Goal: Contribute content: Contribute content

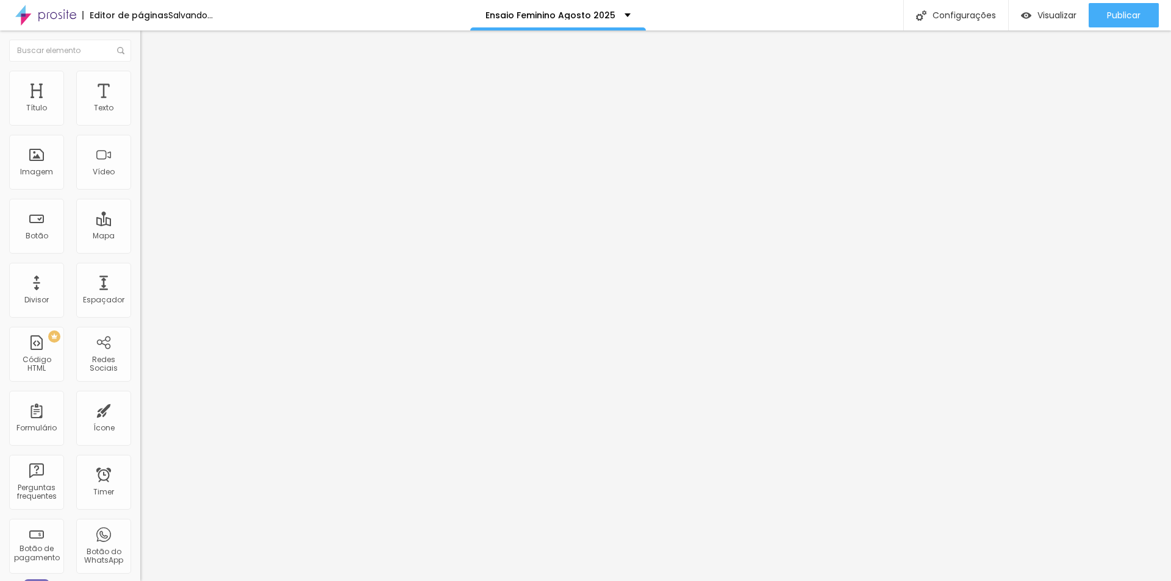
click at [140, 105] on span "Adicionar imagem" at bounding box center [179, 100] width 79 height 10
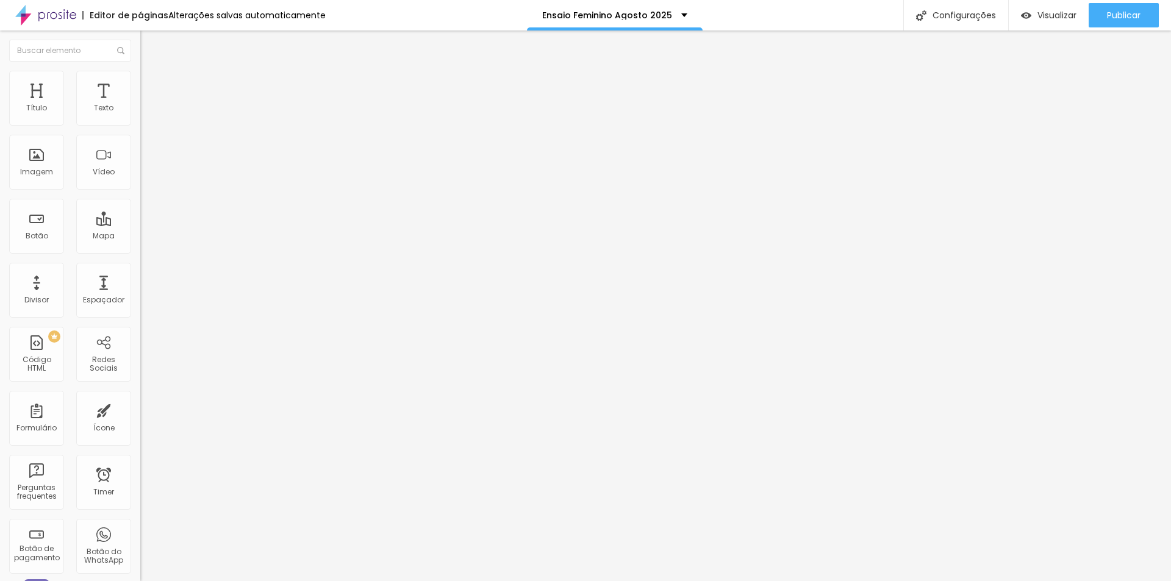
click at [140, 79] on li "Estilo" at bounding box center [210, 77] width 140 height 12
click at [140, 83] on img at bounding box center [145, 88] width 11 height 11
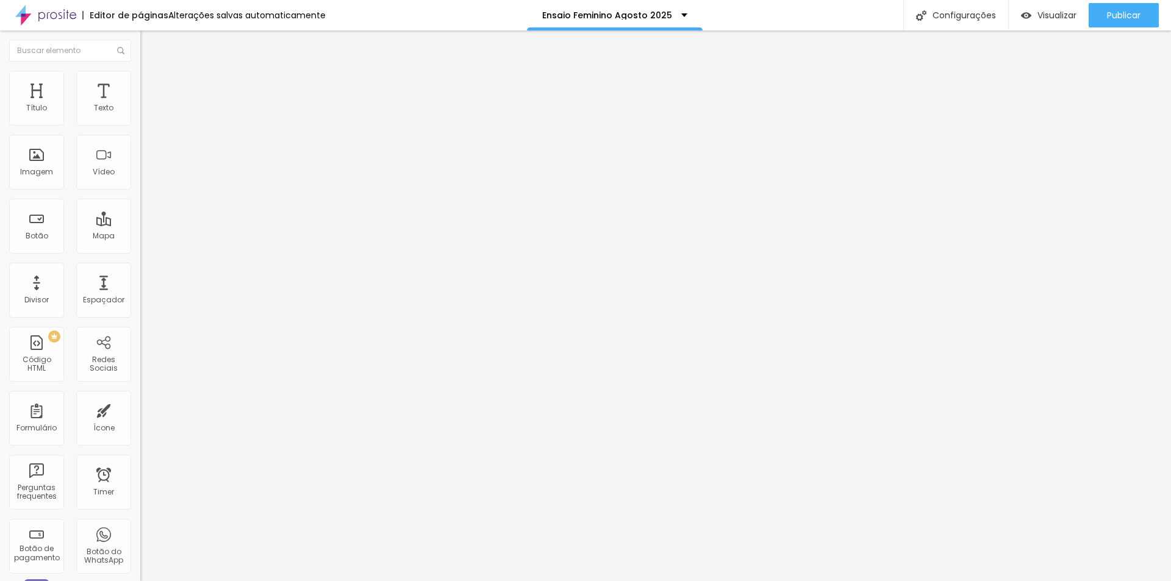
click at [140, 80] on li "Estilo" at bounding box center [210, 77] width 140 height 12
click at [151, 86] on span "Avançado" at bounding box center [171, 91] width 40 height 10
click at [140, 79] on li "Estilo" at bounding box center [210, 77] width 140 height 12
click at [140, 77] on img at bounding box center [145, 76] width 11 height 11
click at [140, 83] on img at bounding box center [145, 88] width 11 height 11
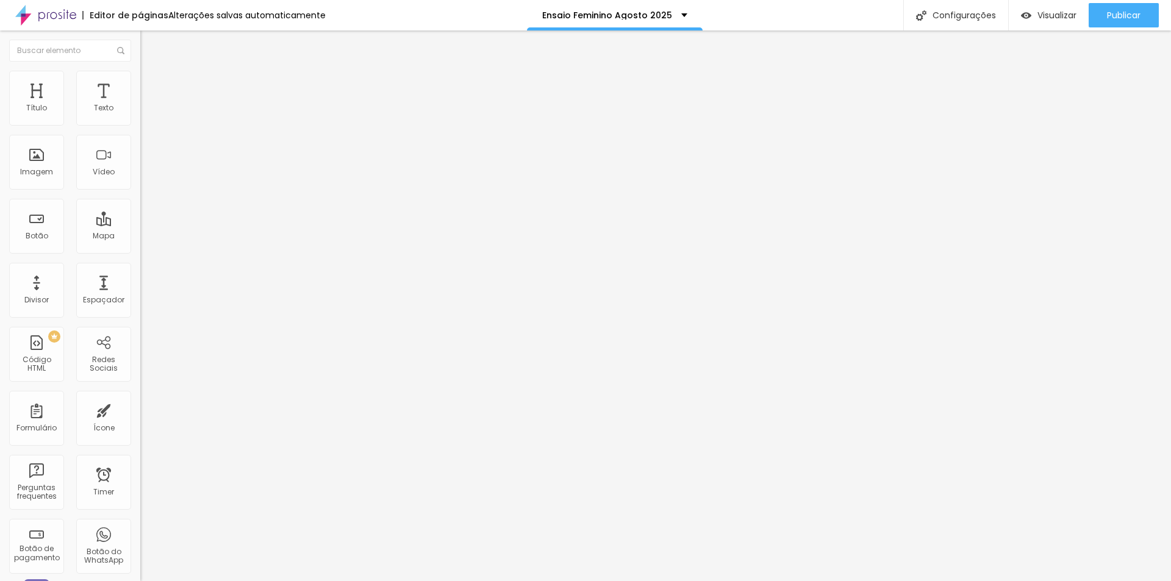
click at [140, 74] on img at bounding box center [145, 76] width 11 height 11
click at [140, 82] on li "Estilo" at bounding box center [210, 77] width 140 height 12
click at [140, 83] on li "Avançado" at bounding box center [210, 89] width 140 height 12
click at [140, 191] on span "Original" at bounding box center [154, 186] width 29 height 10
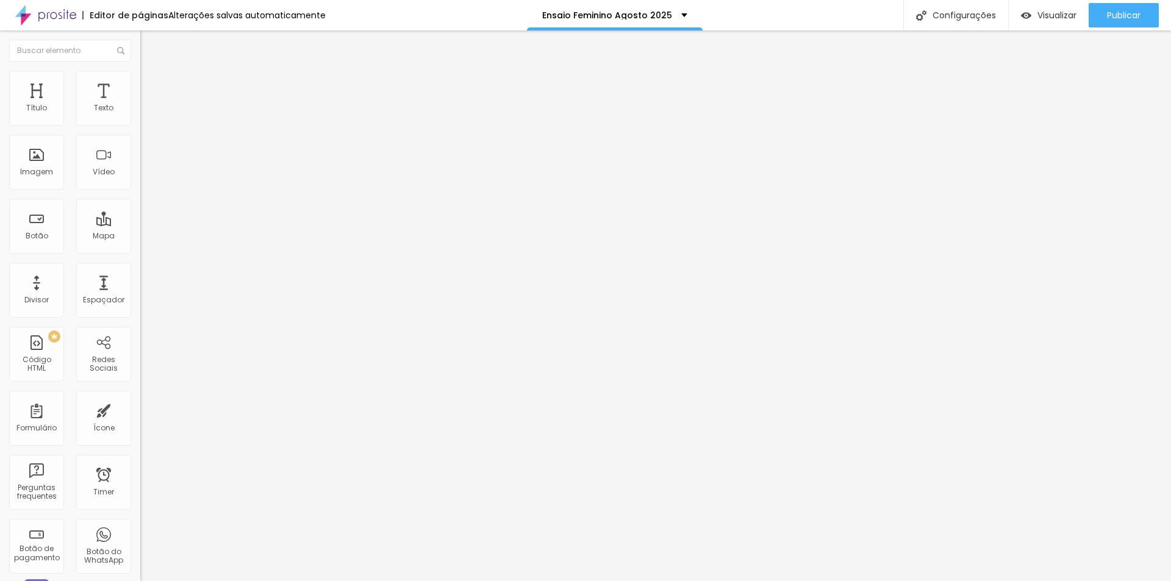
click at [151, 84] on span "Estilo" at bounding box center [160, 79] width 19 height 10
click at [140, 83] on li "Avançado" at bounding box center [210, 89] width 140 height 12
click at [140, 83] on img at bounding box center [145, 88] width 11 height 11
click at [140, 74] on img at bounding box center [145, 76] width 11 height 11
type input "95"
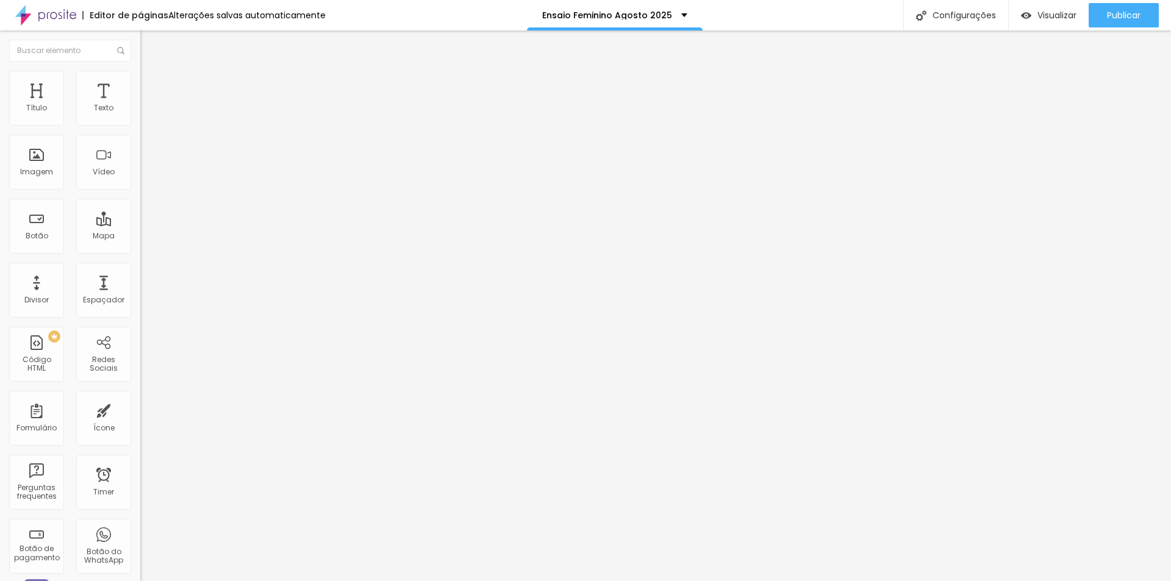
type input "95"
type input "90"
type input "100"
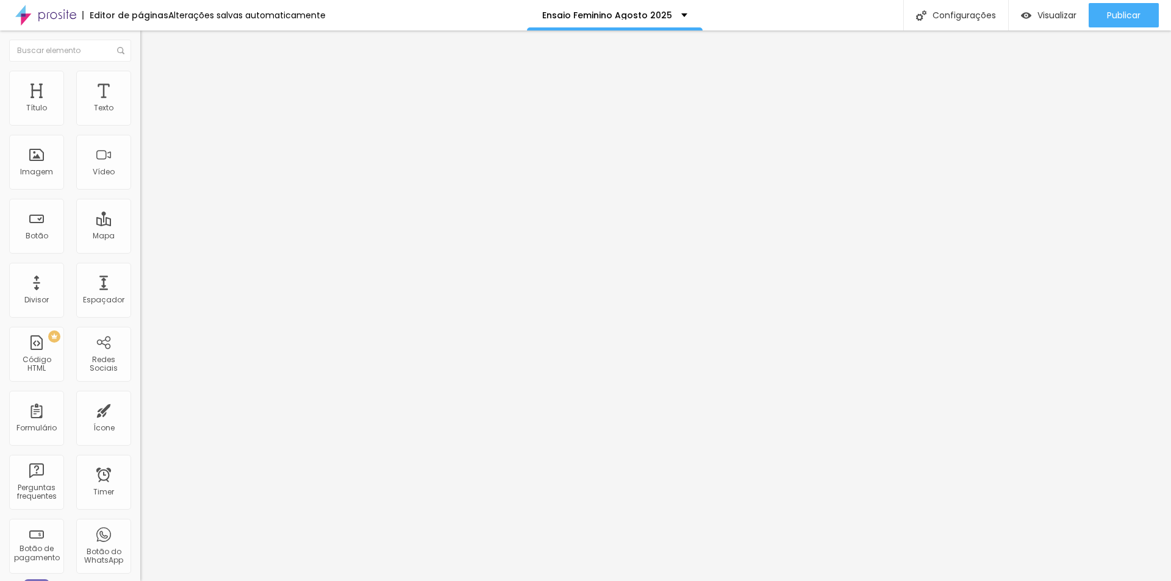
drag, startPoint x: 126, startPoint y: 132, endPoint x: 193, endPoint y: 143, distance: 68.1
click at [193, 125] on input "range" at bounding box center [179, 120] width 79 height 10
click at [140, 105] on span "Trocar imagem" at bounding box center [173, 100] width 66 height 10
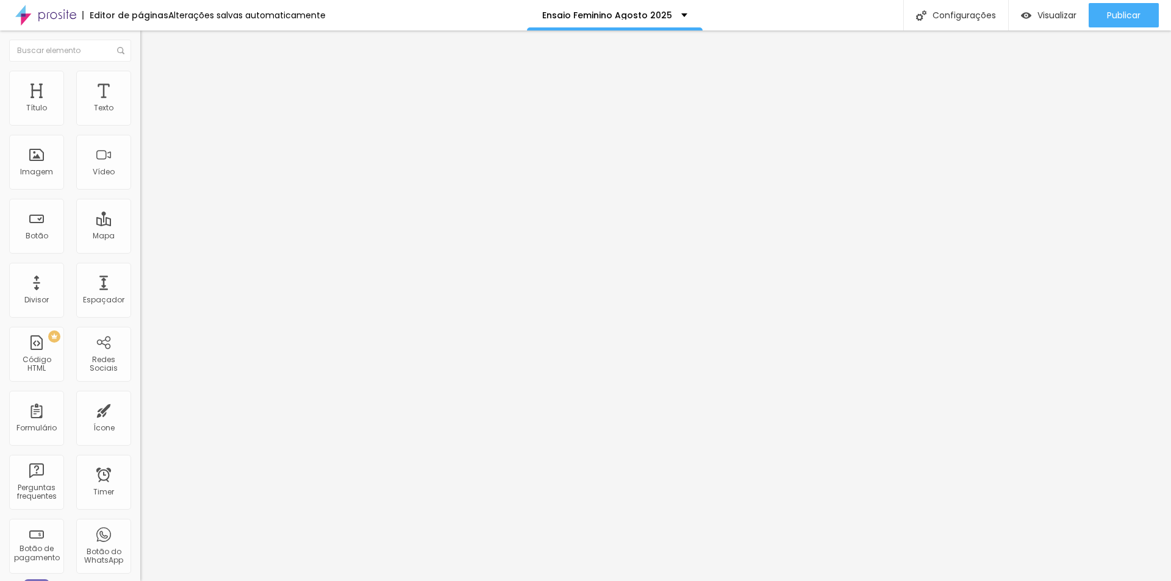
click at [140, 105] on span "Trocar imagem" at bounding box center [173, 100] width 66 height 10
click at [140, 77] on img at bounding box center [145, 76] width 11 height 11
click at [140, 251] on input "[URL][DOMAIN_NAME][PERSON_NAME]" at bounding box center [213, 245] width 146 height 12
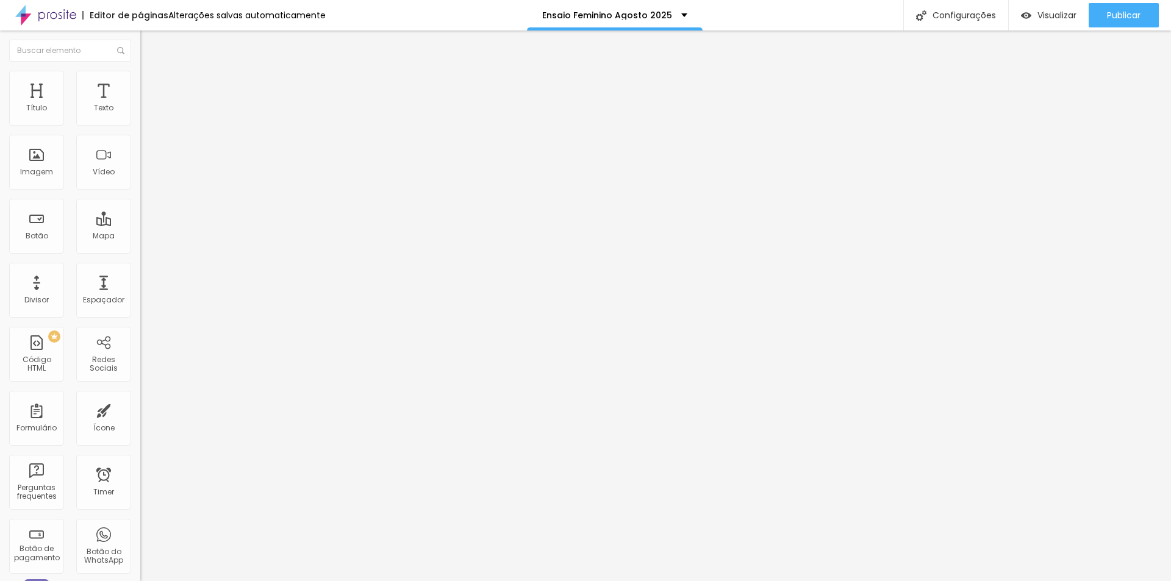
drag, startPoint x: 41, startPoint y: 140, endPoint x: 112, endPoint y: 135, distance: 70.9
click at [140, 115] on input "ENSAIO EDUARDA" at bounding box center [213, 108] width 146 height 12
type input "ENSAIO CAMYLA"
click at [140, 251] on input "[URL][DOMAIN_NAME][PERSON_NAME]" at bounding box center [213, 245] width 146 height 12
paste input "36510-camyla-[PERSON_NAME]"
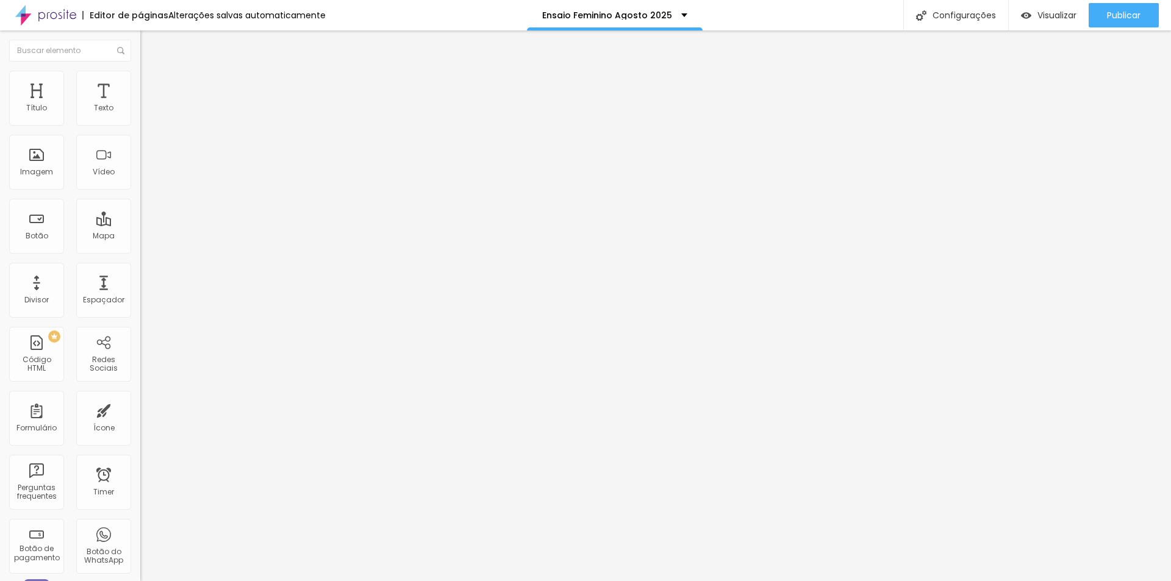
scroll to position [0, 194]
type input "[URL][DOMAIN_NAME][PERSON_NAME]"
drag, startPoint x: 66, startPoint y: 272, endPoint x: 87, endPoint y: 383, distance: 112.9
click at [140, 383] on div "Editar Botão Conteúdo Estilo Avançado Texto ENSAIO CAMYLA Alinhamento [GEOGRAPH…" at bounding box center [210, 306] width 140 height 551
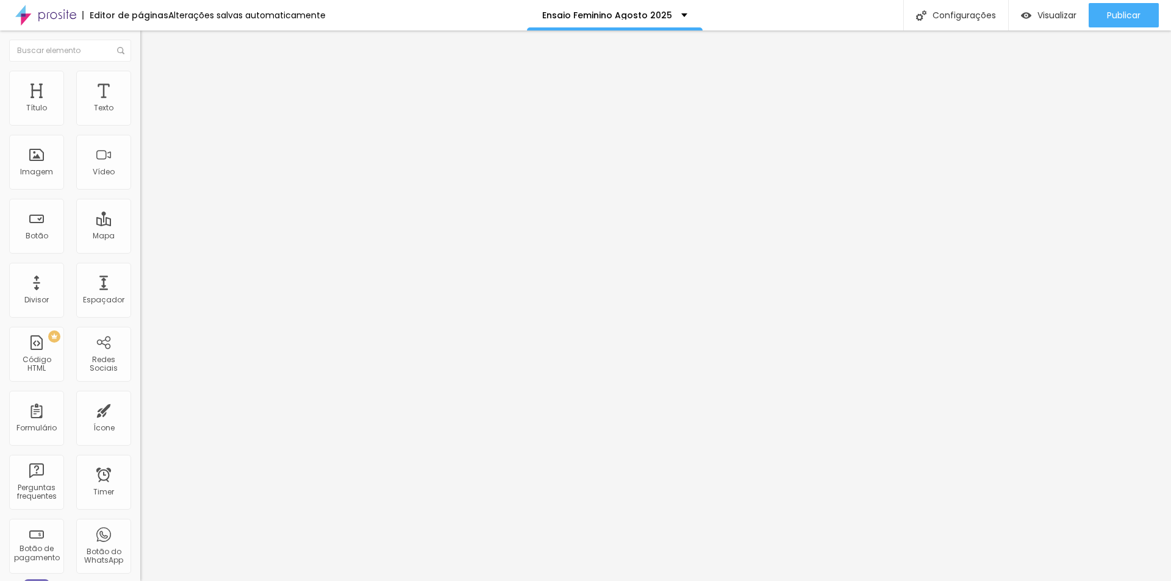
click at [140, 375] on div "Editar Botão Conteúdo Estilo Avançado Texto ENSAIO CAMYLA Alinhamento [GEOGRAPH…" at bounding box center [210, 306] width 140 height 551
click at [140, 357] on div "Editar Botão Conteúdo Estilo Avançado Texto ENSAIO CAMYLA Alinhamento [GEOGRAPH…" at bounding box center [210, 306] width 140 height 551
click at [140, 115] on input "ENSAIO EDUARDA" at bounding box center [213, 108] width 146 height 12
drag, startPoint x: 45, startPoint y: 134, endPoint x: 121, endPoint y: 101, distance: 82.3
click at [140, 115] on input "ENSAIO EDUARDA" at bounding box center [213, 108] width 146 height 12
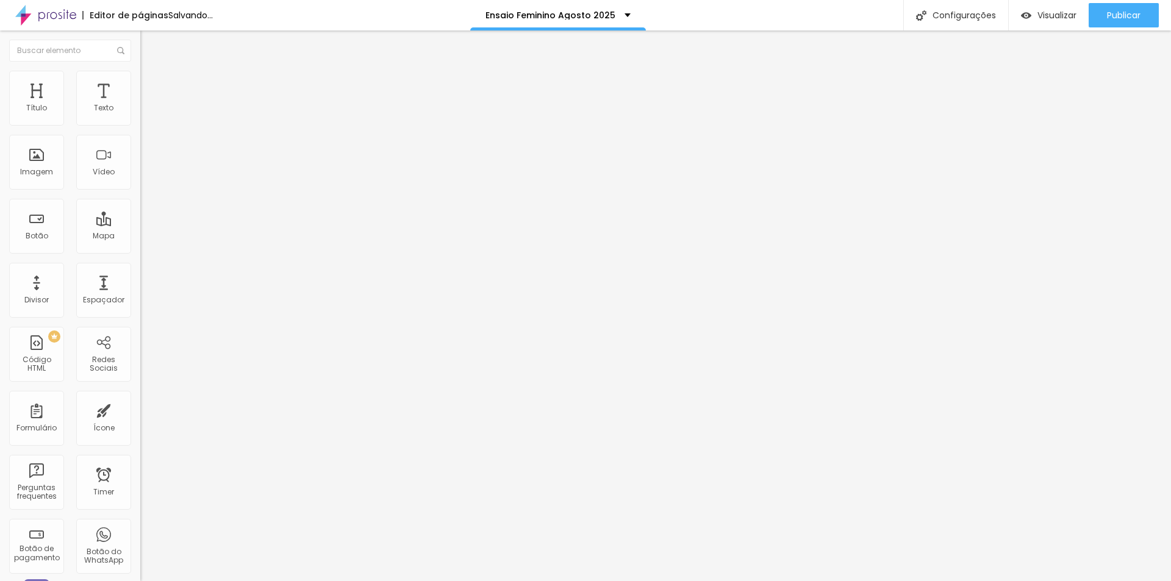
type input "ENSAIO [PERSON_NAME]"
click at [140, 251] on input "[URL][DOMAIN_NAME][PERSON_NAME]" at bounding box center [213, 245] width 146 height 12
paste input "480302-[PERSON_NAME]"
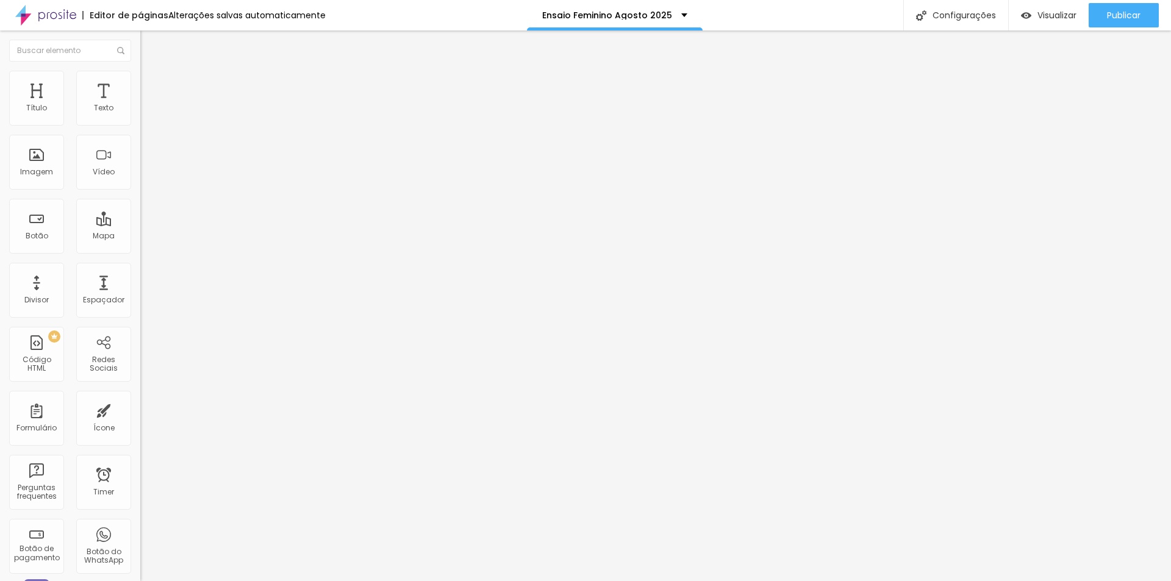
type input "[URL][DOMAIN_NAME][PERSON_NAME]"
click at [140, 115] on input "ENSAIO [PERSON_NAME]" at bounding box center [213, 108] width 146 height 12
click at [140, 250] on input "[URL][DOMAIN_NAME][PERSON_NAME]" at bounding box center [213, 245] width 146 height 12
type input "ENSAIO EDUARDA"
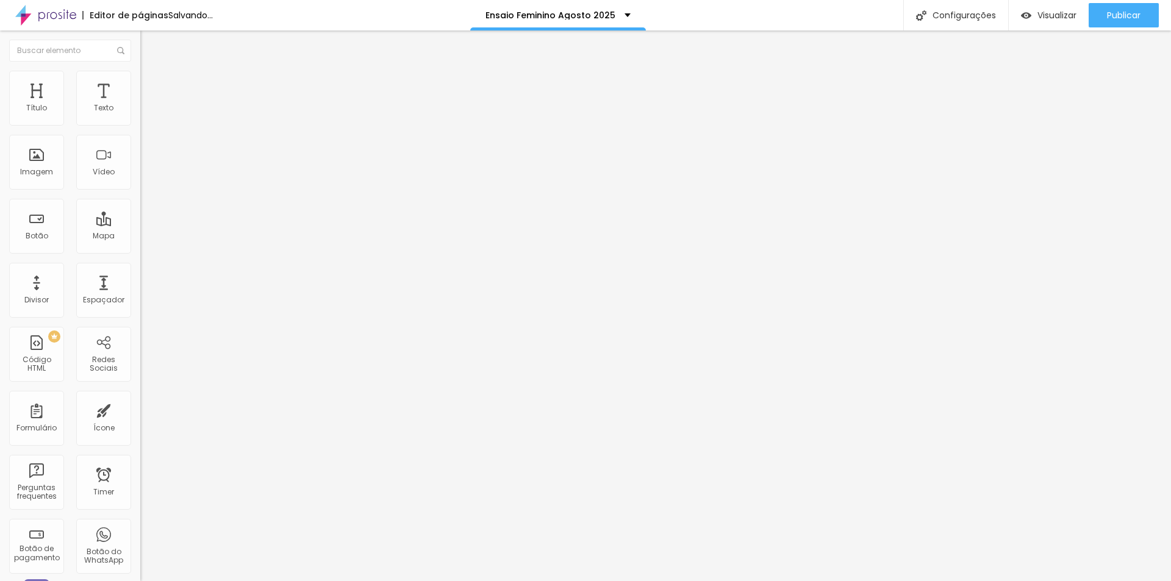
click at [140, 250] on input "[URL][DOMAIN_NAME][PERSON_NAME]" at bounding box center [213, 245] width 146 height 12
paste input "43368-[PERSON_NAME]"
type input "[URL][DOMAIN_NAME][PERSON_NAME]"
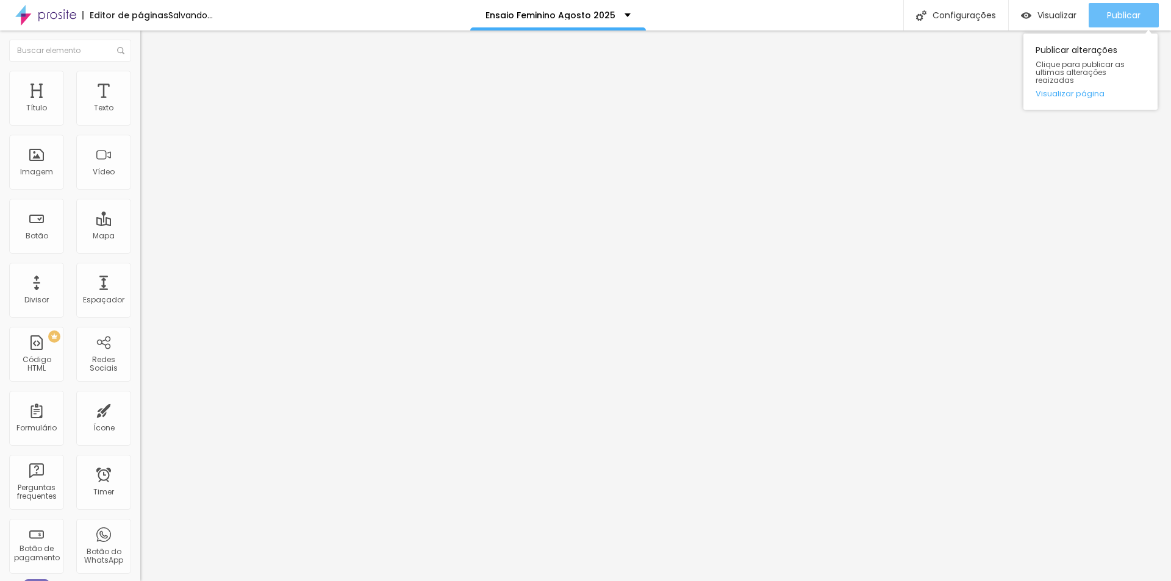
drag, startPoint x: 1132, startPoint y: 16, endPoint x: 1121, endPoint y: 15, distance: 11.7
click at [1132, 16] on span "Publicar" at bounding box center [1124, 15] width 34 height 10
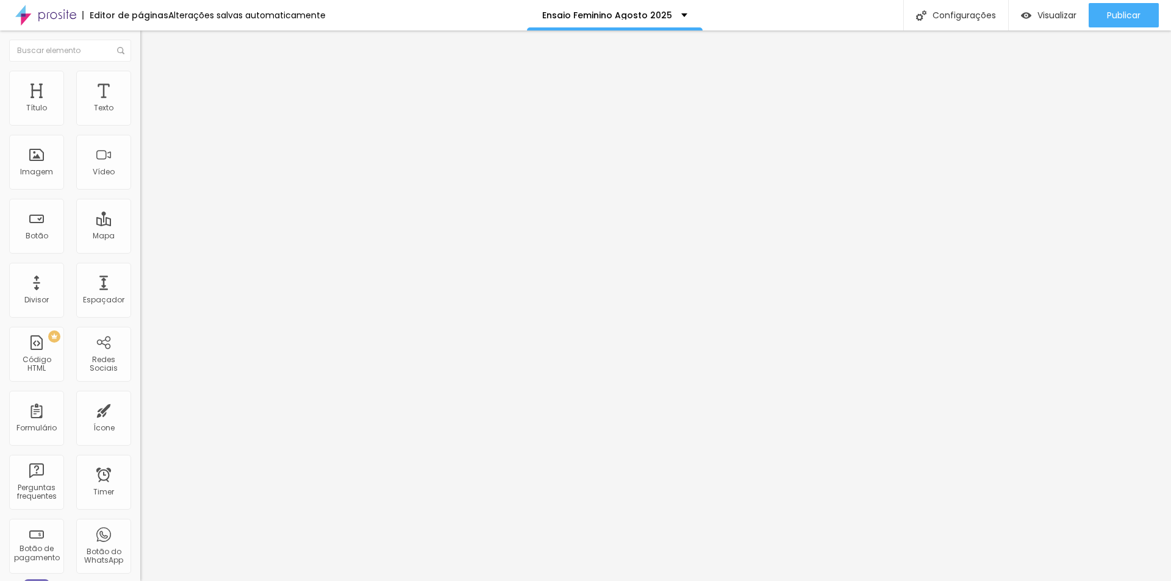
click at [140, 79] on li "Estilo" at bounding box center [210, 77] width 140 height 12
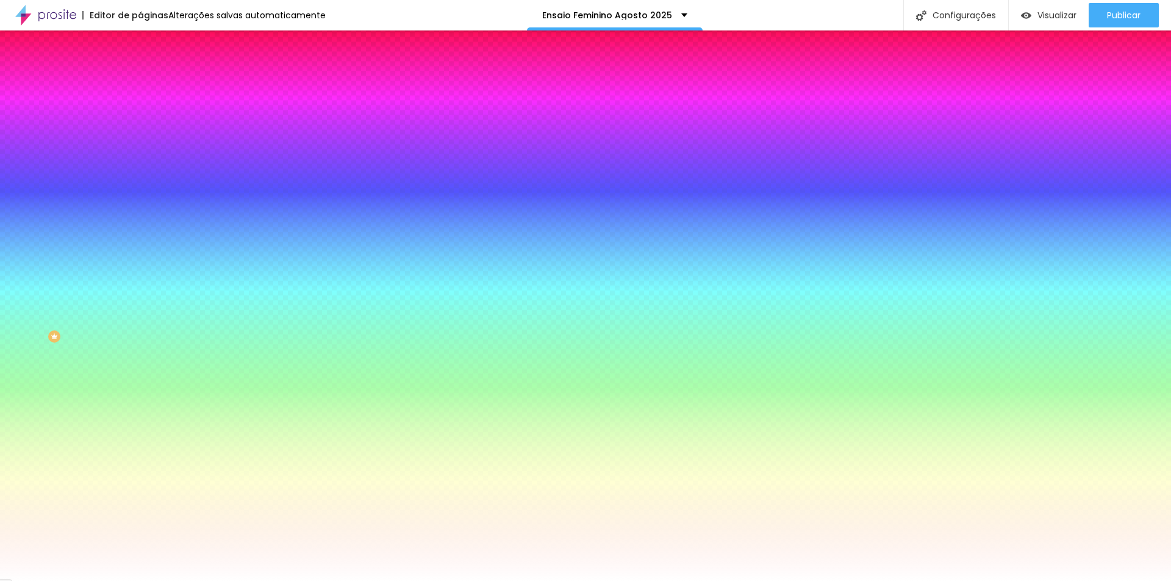
click at [140, 126] on input "#FFFFFF" at bounding box center [213, 123] width 146 height 12
paste input "E49E41"
type input "#E49E41"
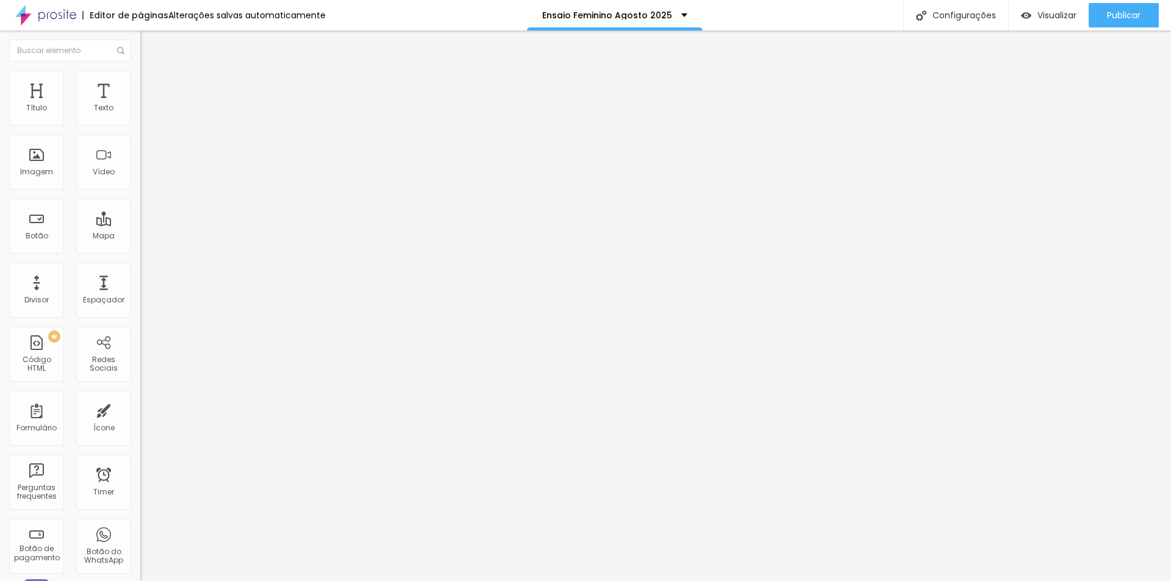
click at [140, 77] on li "Estilo" at bounding box center [210, 77] width 140 height 12
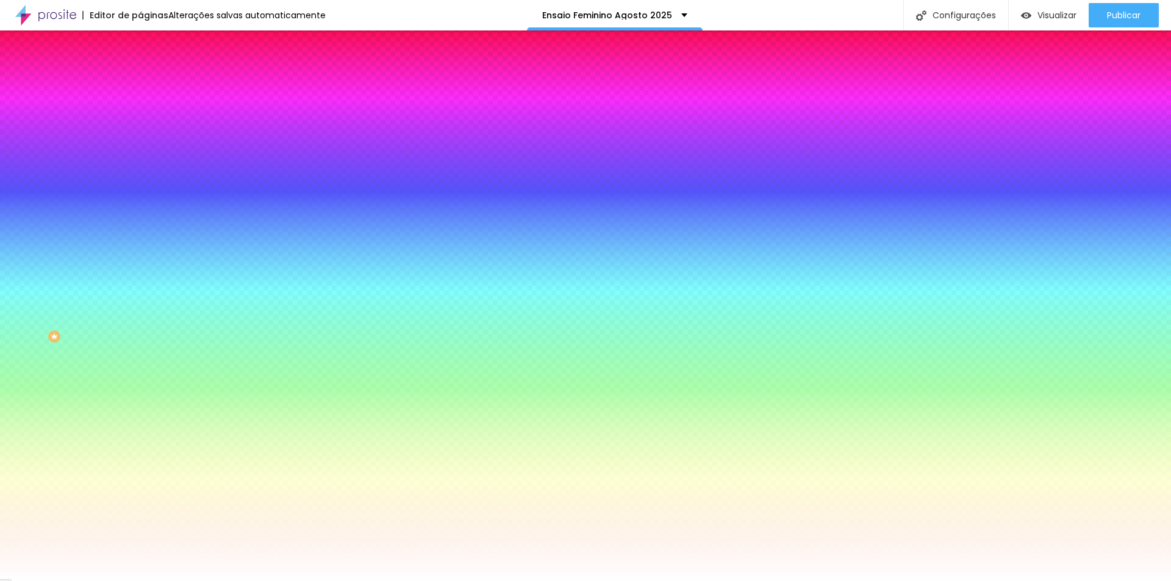
click at [140, 123] on input "#FFFFFF" at bounding box center [213, 123] width 146 height 12
click at [140, 121] on input "#FFFFFF" at bounding box center [213, 123] width 146 height 12
paste input "E49E41"
type input "#E49E41"
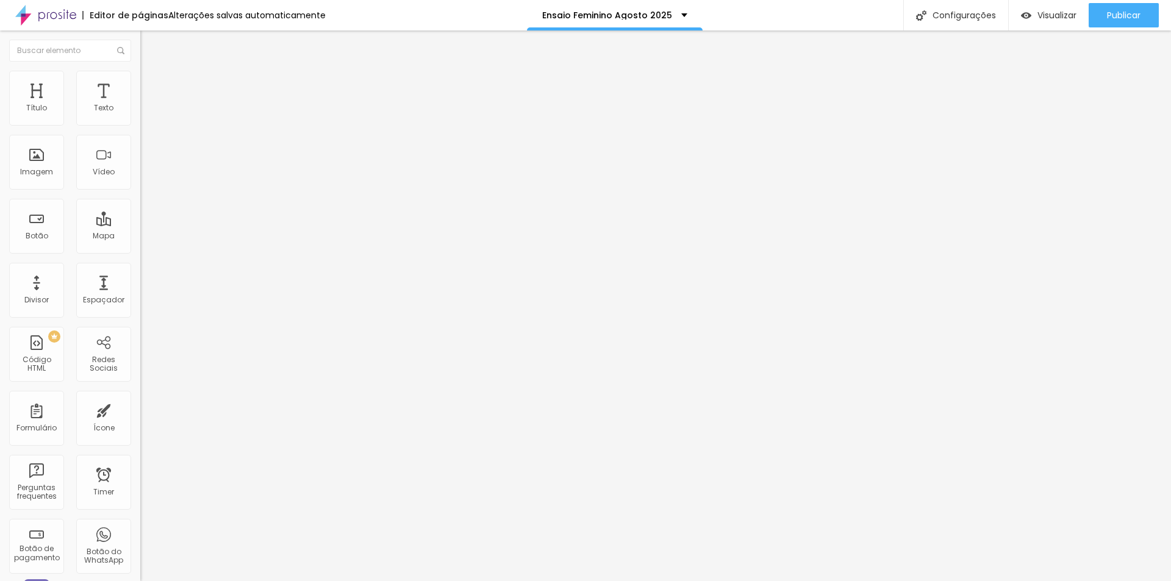
click at [151, 84] on span "Estilo" at bounding box center [160, 79] width 19 height 10
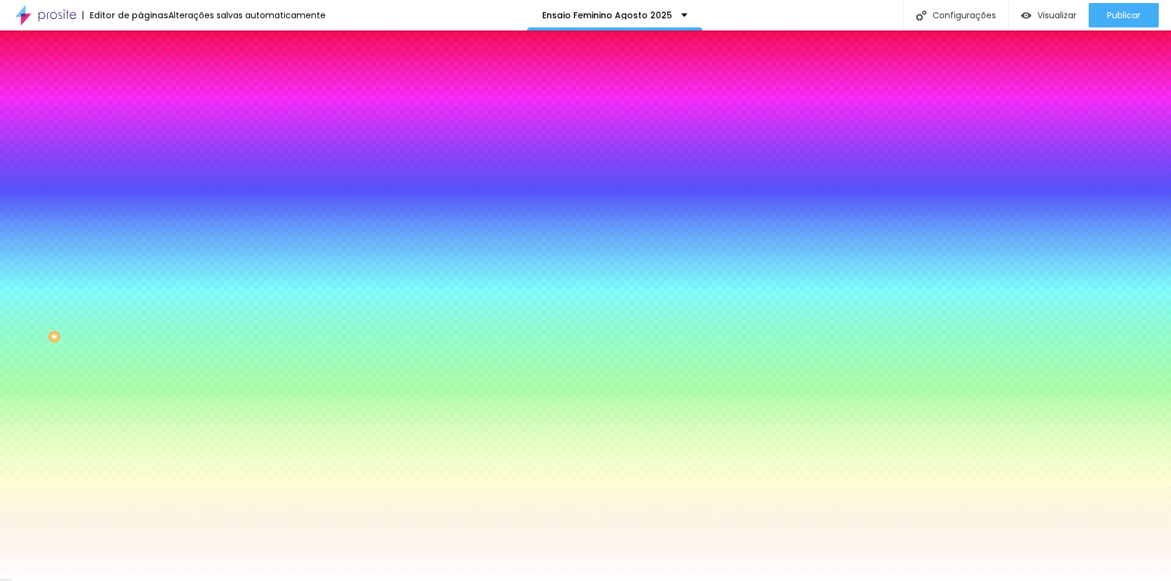
click at [140, 121] on input "#FFFFFF" at bounding box center [213, 123] width 146 height 12
paste input "E49E41"
type input "#E49E41"
click at [145, 227] on icon "button" at bounding box center [148, 230] width 7 height 7
click at [117, 581] on div at bounding box center [585, 581] width 1171 height 0
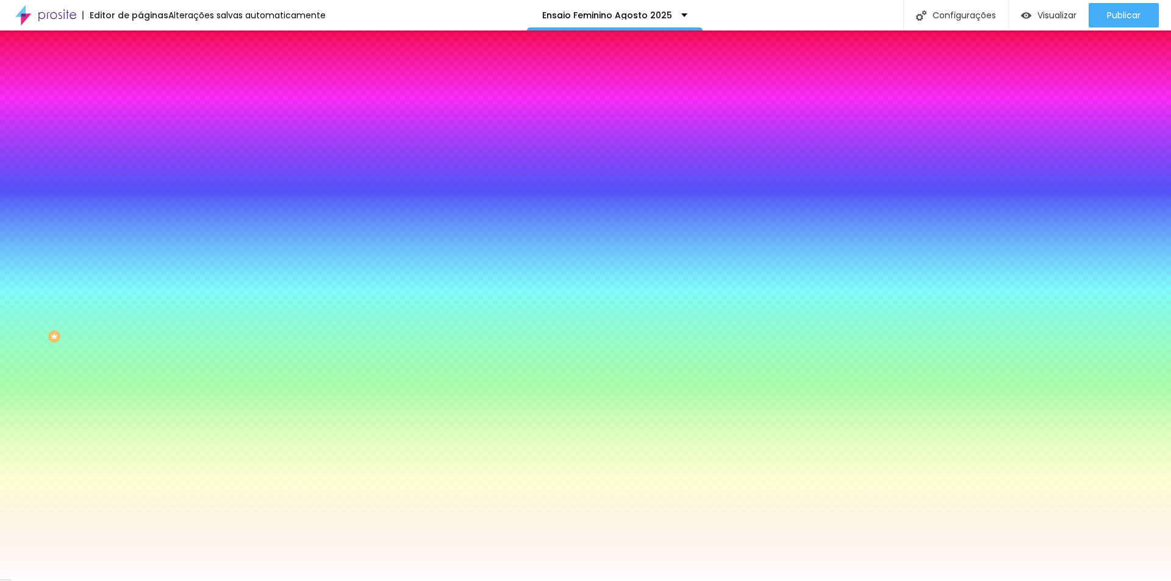
click at [140, 448] on input "#FFFFFF" at bounding box center [213, 454] width 146 height 12
drag, startPoint x: 125, startPoint y: 287, endPoint x: 0, endPoint y: 289, distance: 125.1
click at [140, 427] on div "Cor do texto Voltar ao padrão #FFFFFF" at bounding box center [210, 444] width 140 height 34
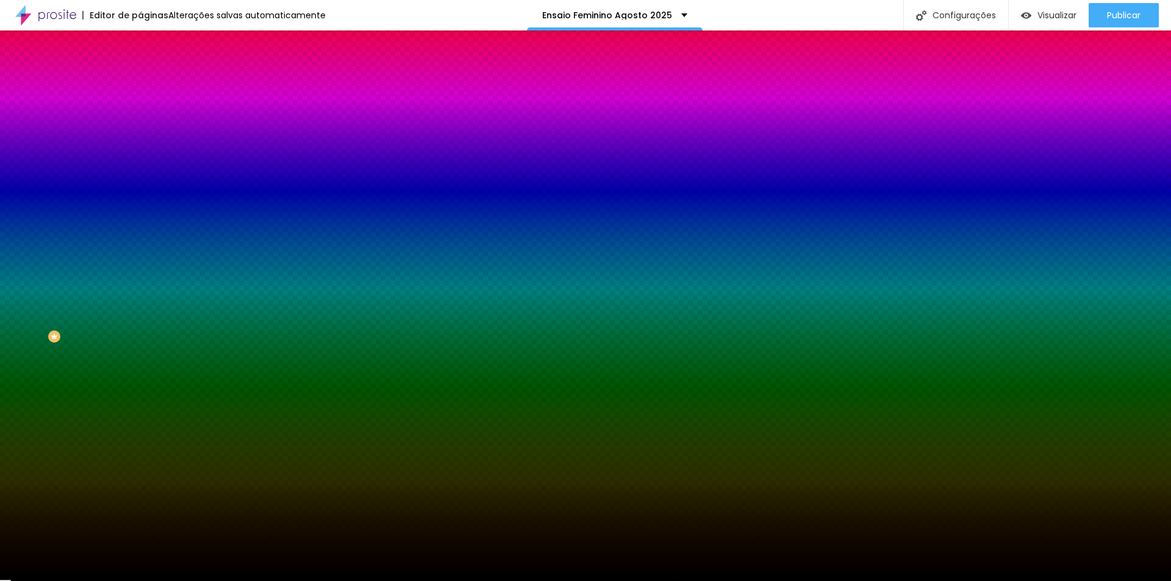
click at [140, 415] on input "#FFFFFF" at bounding box center [213, 421] width 146 height 12
drag, startPoint x: 122, startPoint y: 275, endPoint x: 122, endPoint y: 267, distance: 7.3
click at [140, 393] on div "Cor de fundo Voltar ao padrão #FFFFFF" at bounding box center [210, 410] width 140 height 34
click at [140, 415] on input "#FFFFFF" at bounding box center [213, 421] width 146 height 12
click at [140, 448] on input "#000000" at bounding box center [213, 454] width 146 height 12
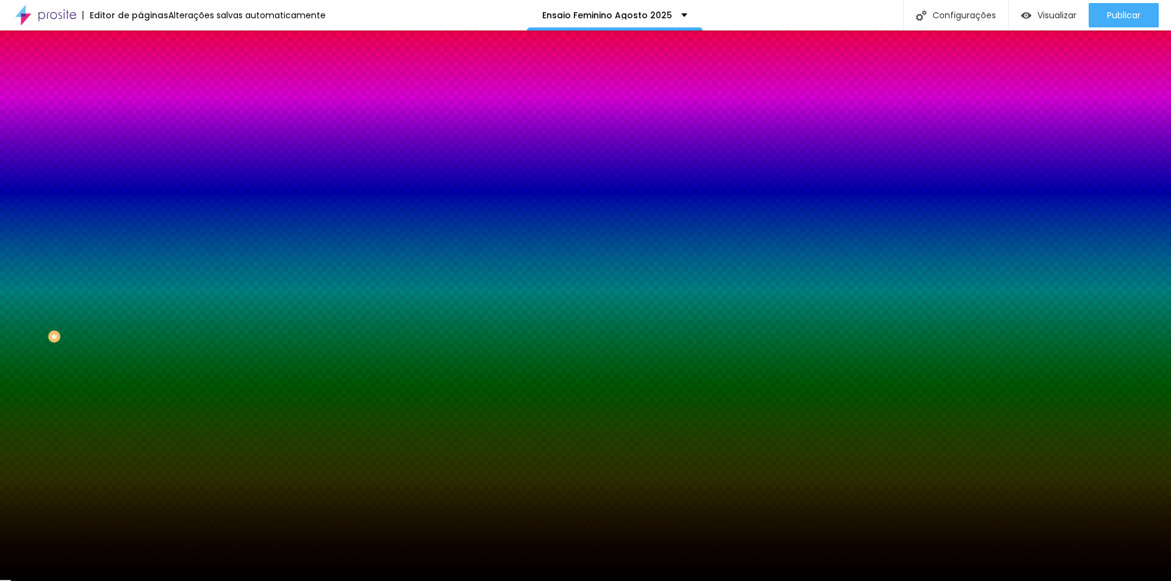
paste input "FFFFFF"
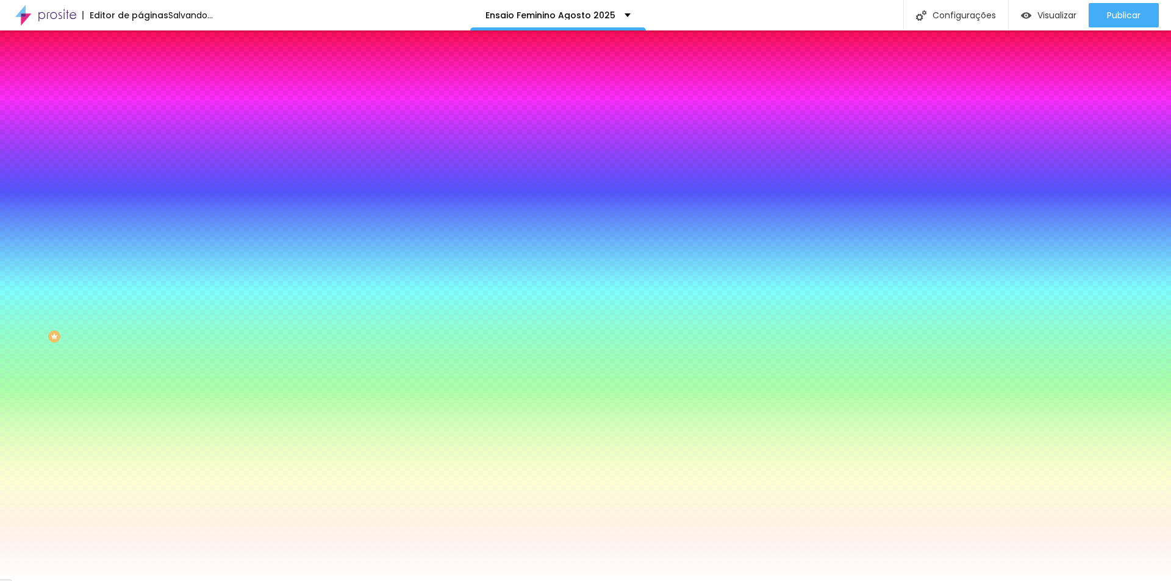
type input "#FFFFFF"
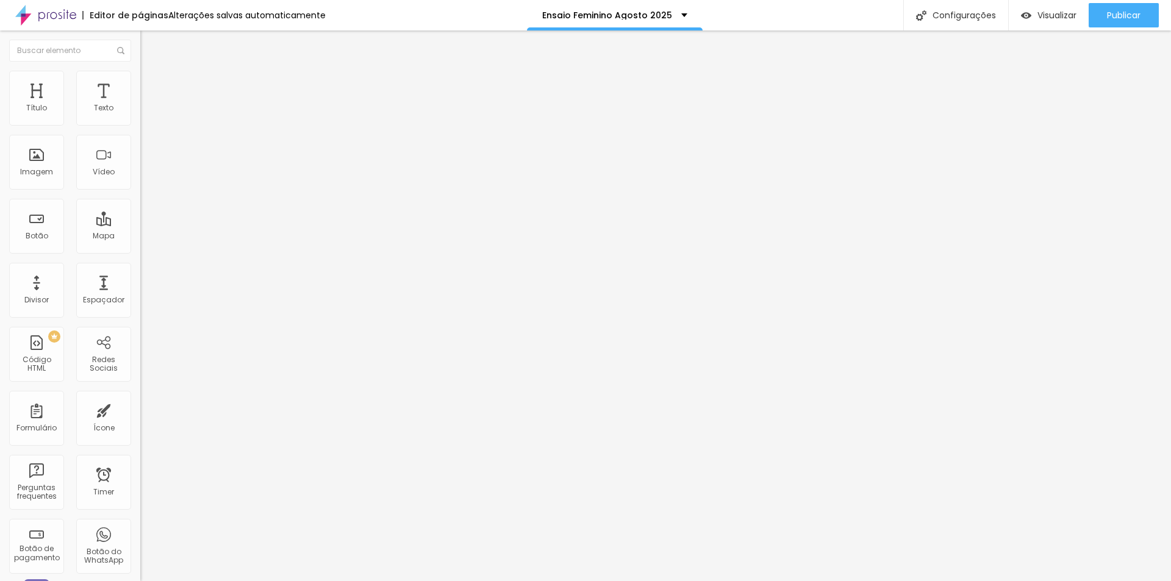
drag, startPoint x: 69, startPoint y: 82, endPoint x: 96, endPoint y: 84, distance: 26.9
click at [140, 81] on li "Estilo" at bounding box center [210, 77] width 140 height 12
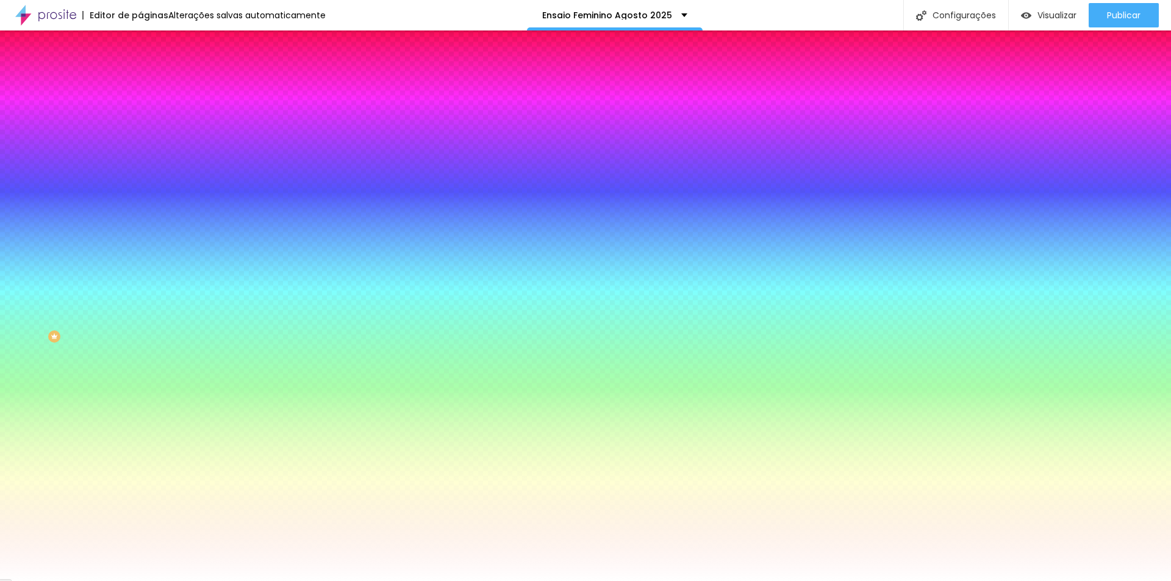
click at [140, 83] on img at bounding box center [145, 88] width 11 height 11
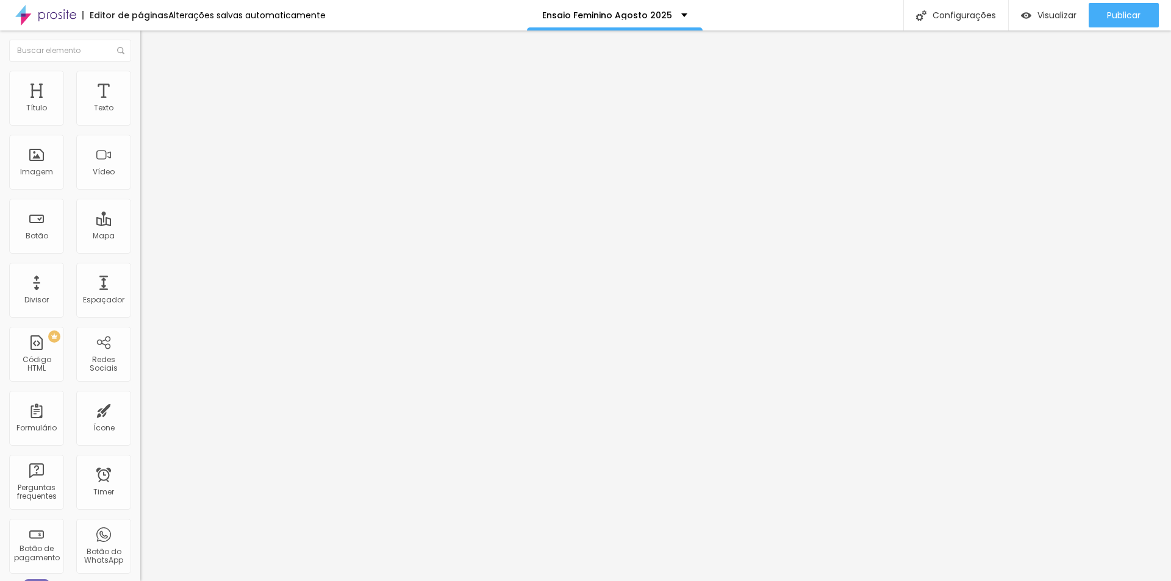
click at [140, 71] on img at bounding box center [145, 76] width 11 height 11
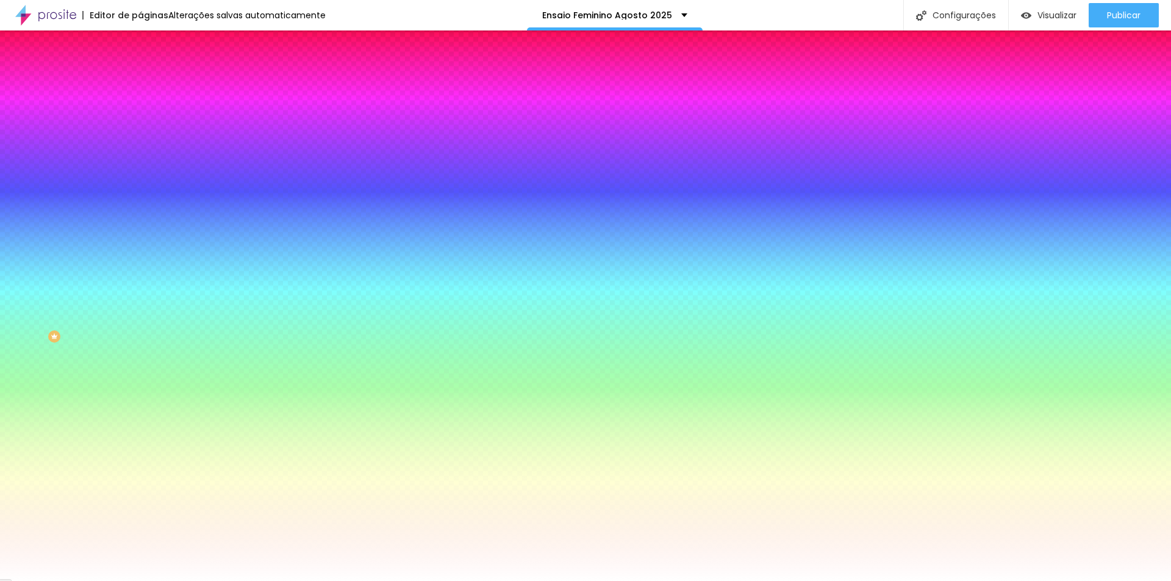
click at [146, 153] on icon "button" at bounding box center [148, 155] width 5 height 5
drag, startPoint x: 16, startPoint y: 182, endPoint x: 23, endPoint y: 181, distance: 6.2
click at [16, 581] on div at bounding box center [585, 581] width 1171 height 0
click at [140, 184] on button "button" at bounding box center [148, 190] width 17 height 13
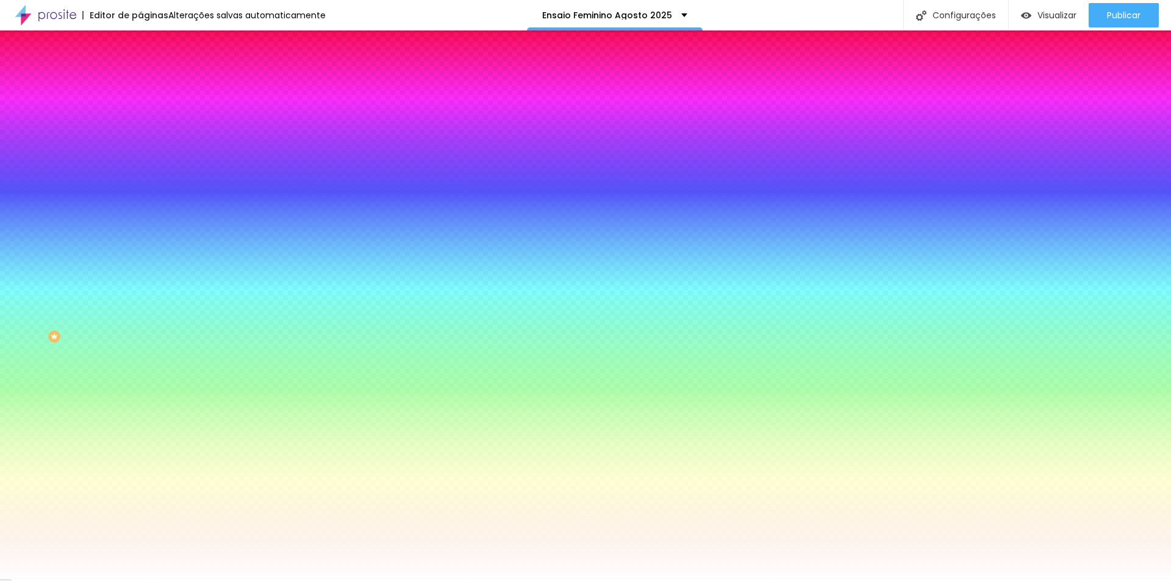
click at [250, 383] on div at bounding box center [585, 290] width 1171 height 581
click at [251, 381] on div at bounding box center [585, 290] width 1171 height 581
click at [237, 307] on div at bounding box center [585, 290] width 1171 height 581
type input "#FF9700"
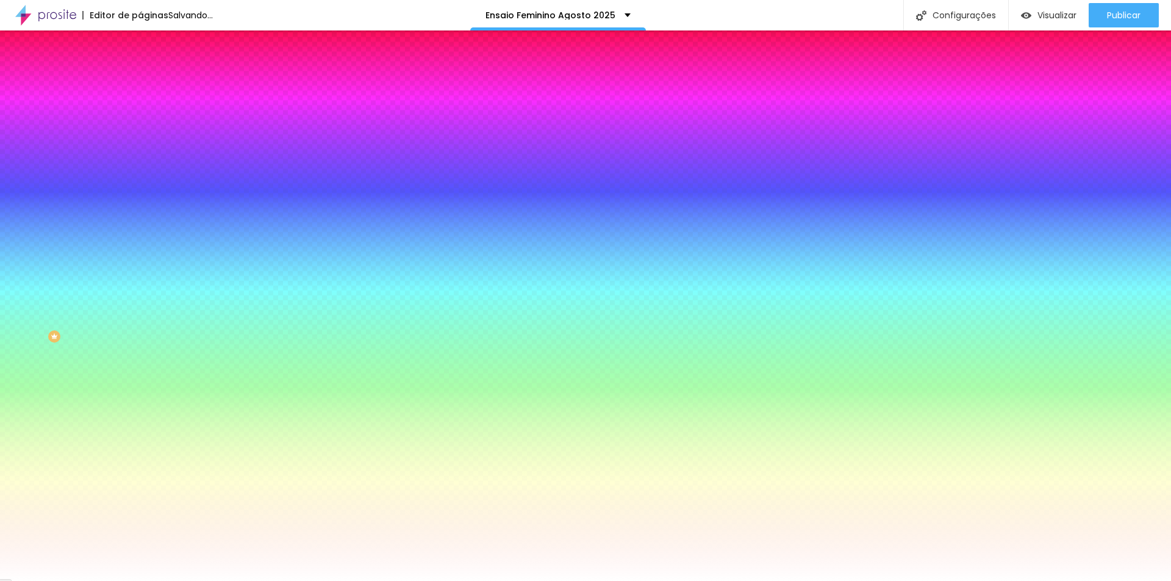
type input "1"
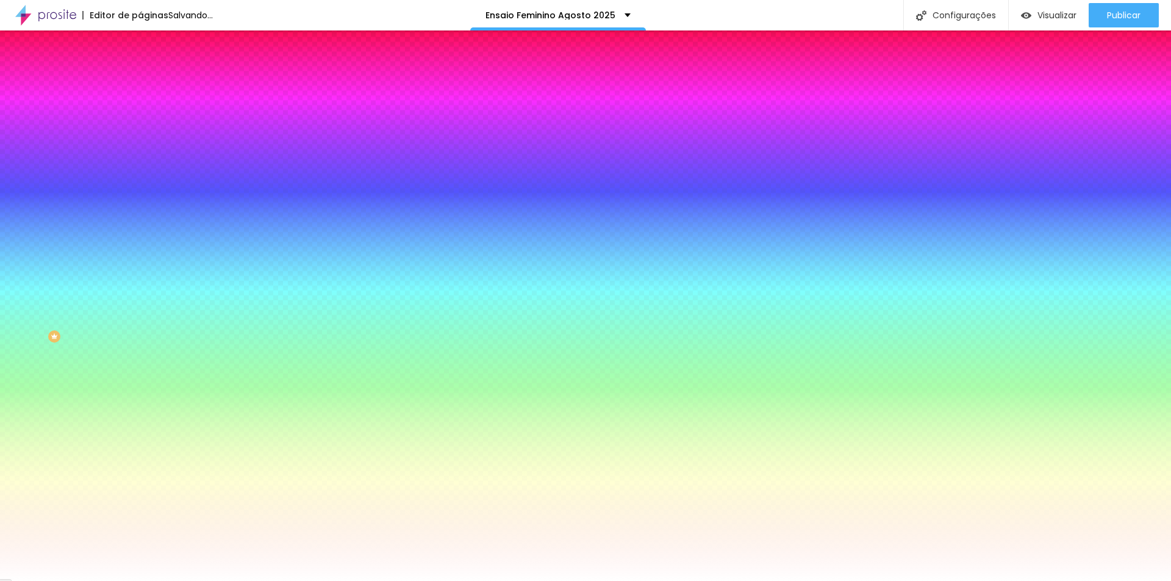
type input "0"
type input "1"
type input "2"
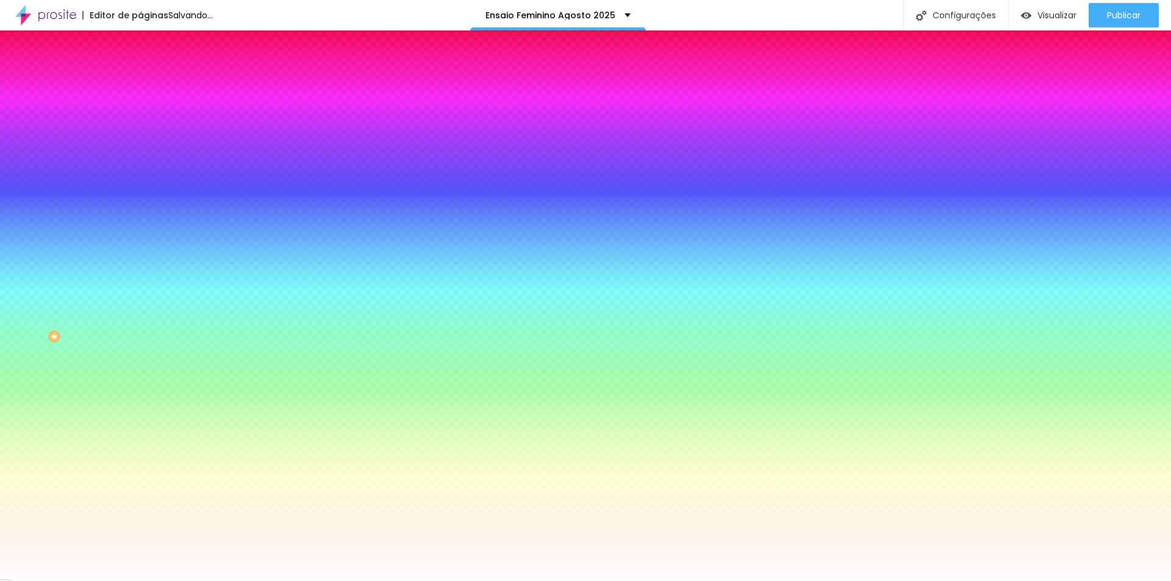
type input "2"
type input "3"
type input "4"
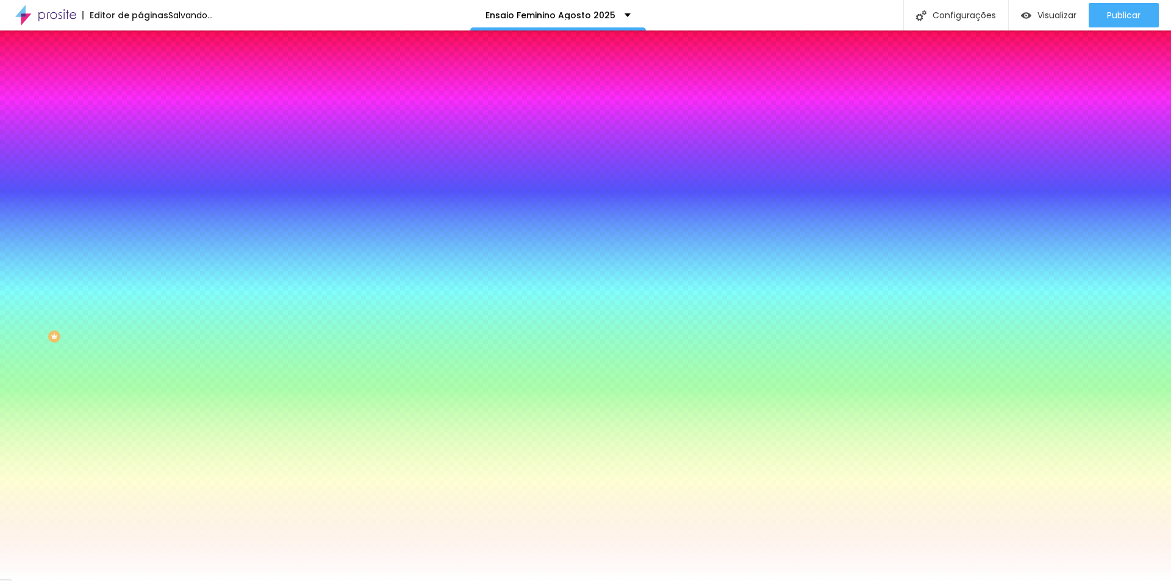
type input "5"
type input "4"
type input "2"
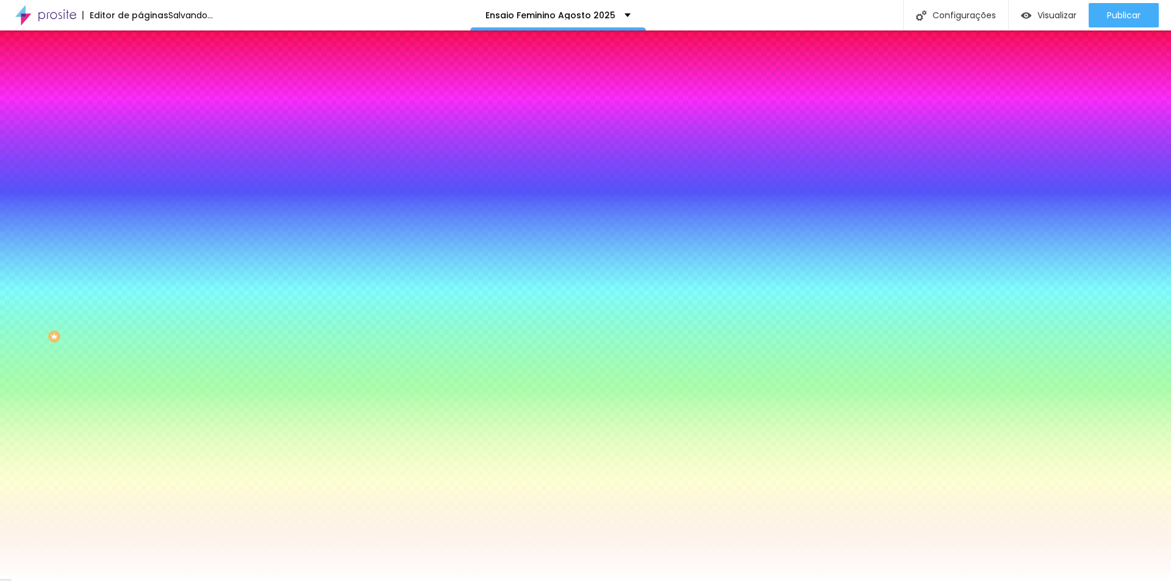
type input "2"
type input "1"
type input "0"
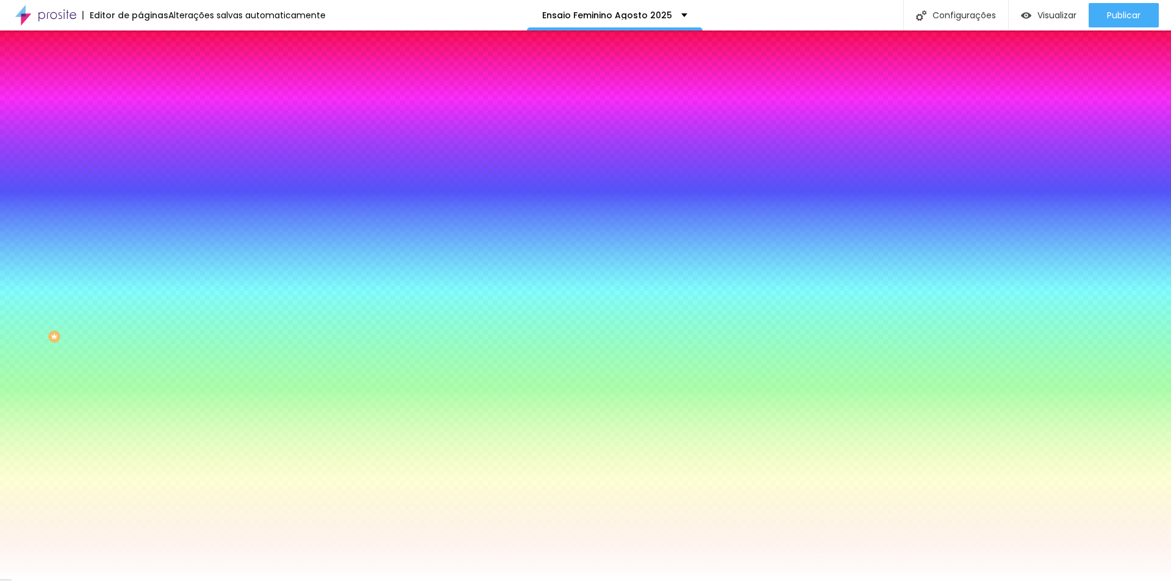
type input "1"
type input "2"
type input "3"
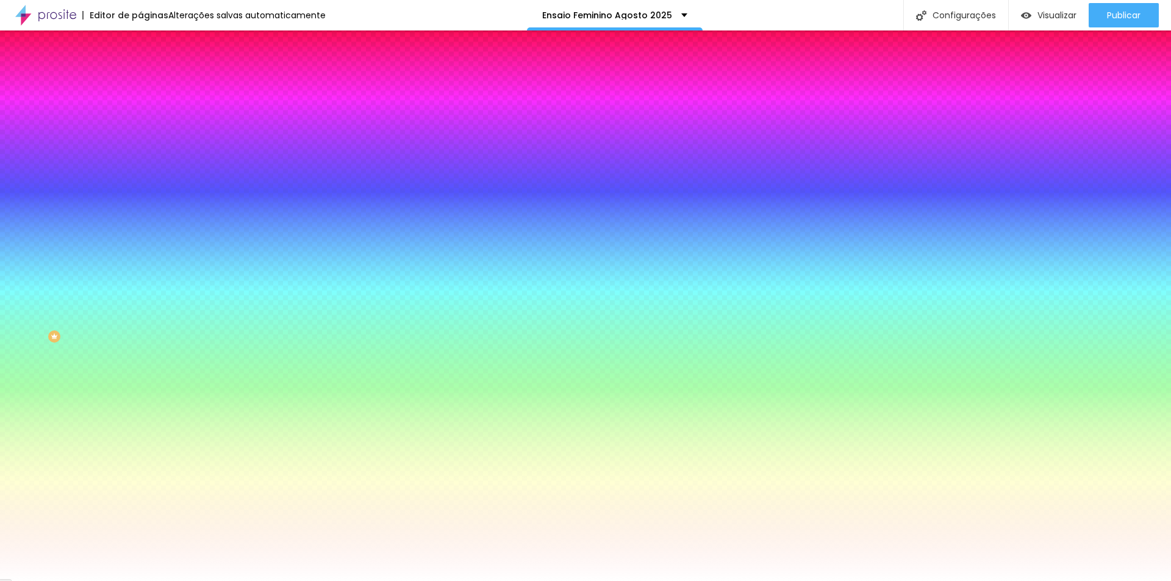
type input "3"
type input "4"
type input "3"
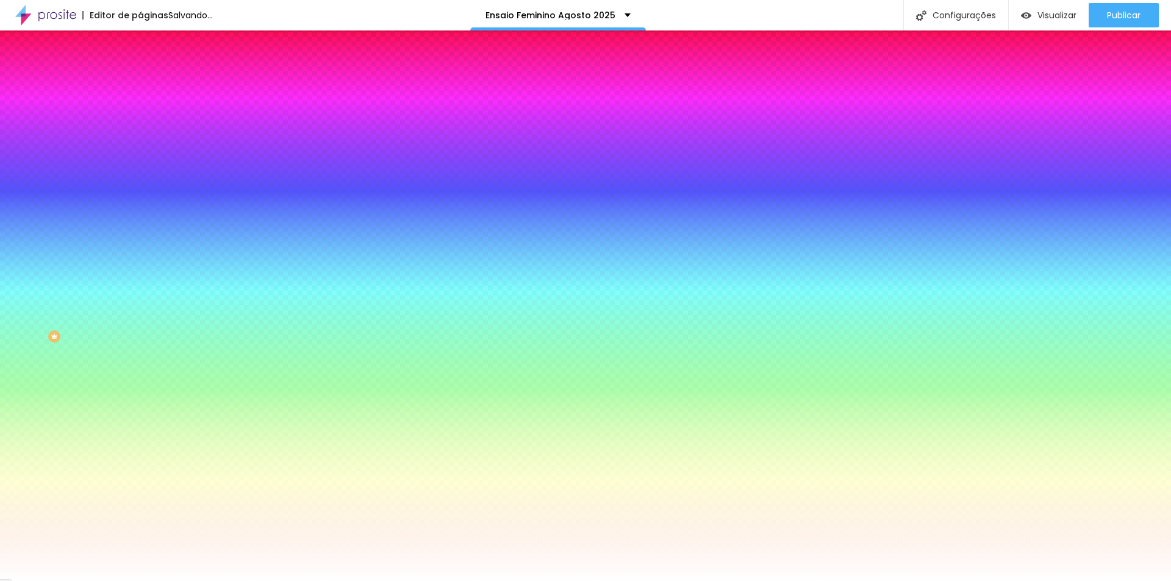
type input "2"
type input "1"
type input "0"
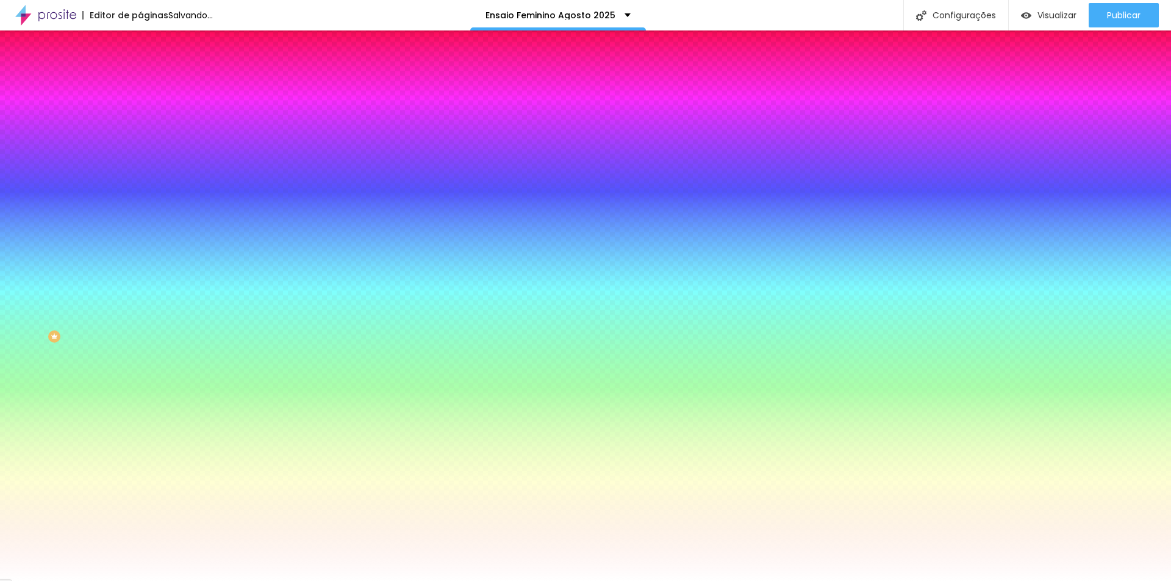
type input "0"
type input "1"
drag, startPoint x: 134, startPoint y: 260, endPoint x: 153, endPoint y: 265, distance: 20.1
type input "1"
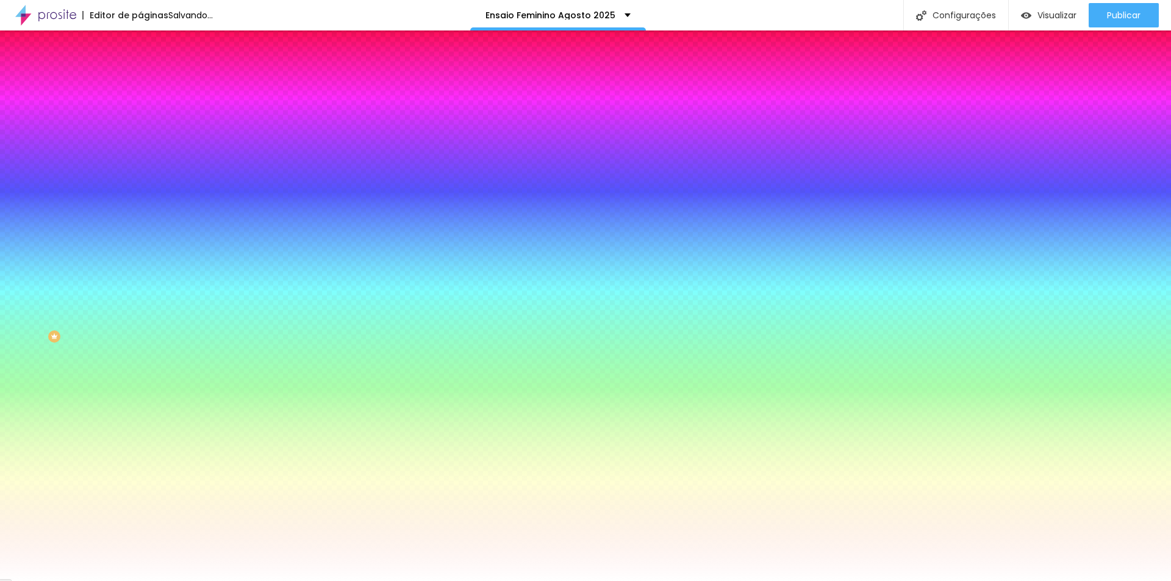
type input "#FF0073"
click at [251, 306] on div at bounding box center [585, 290] width 1171 height 581
drag, startPoint x: 160, startPoint y: 259, endPoint x: 173, endPoint y: 264, distance: 13.5
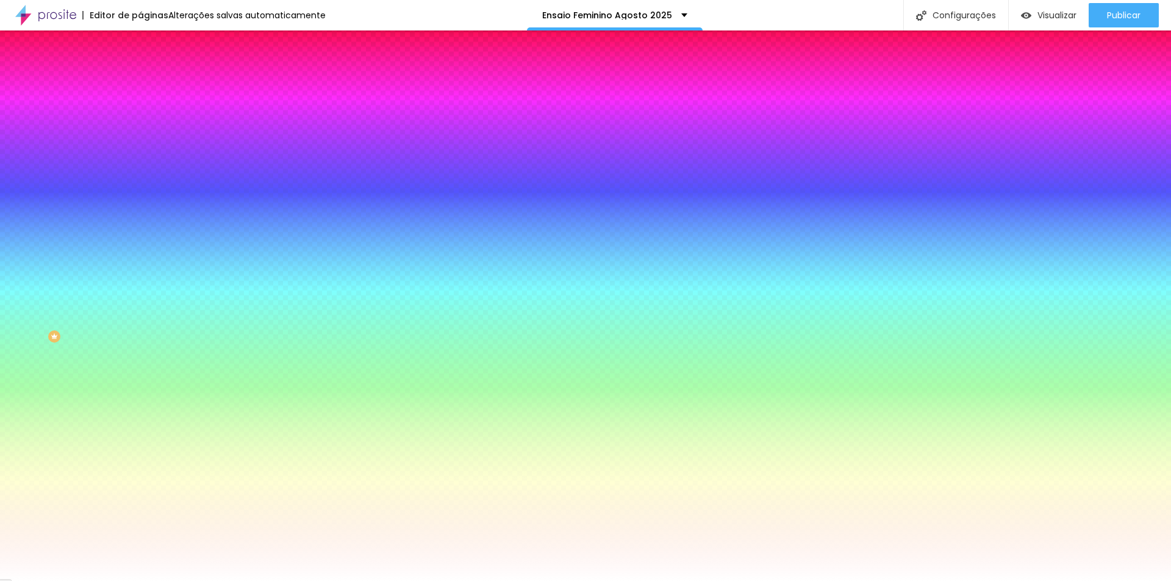
drag, startPoint x: 161, startPoint y: 258, endPoint x: 167, endPoint y: 265, distance: 9.1
drag, startPoint x: 1169, startPoint y: 488, endPoint x: 1171, endPoint y: 227, distance: 261.1
click at [1171, 581] on div at bounding box center [585, 581] width 1171 height 0
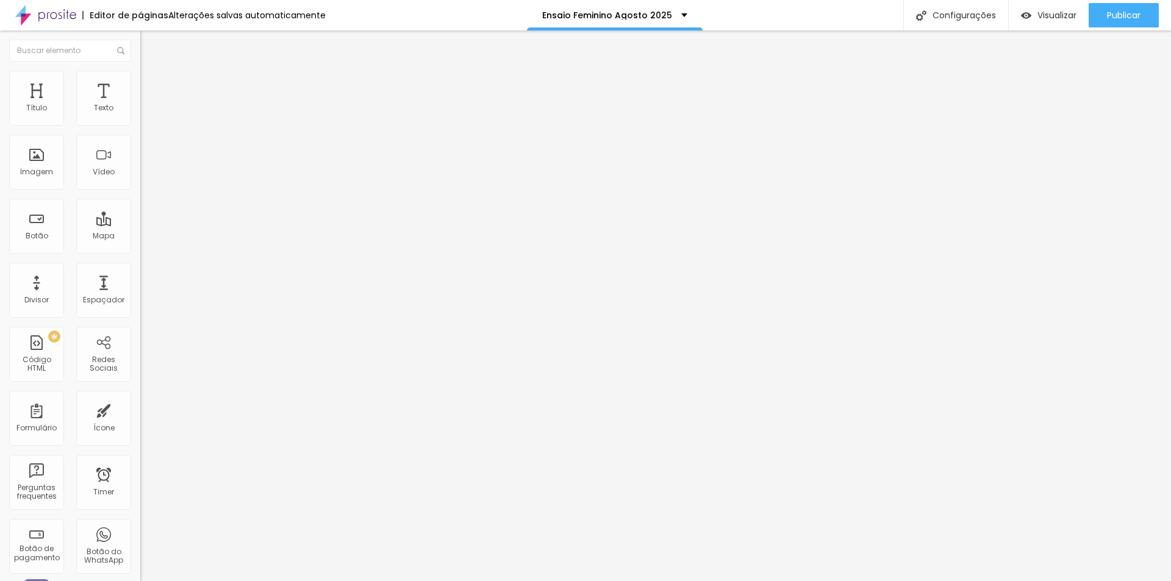
click at [151, 84] on span "Estilo" at bounding box center [160, 79] width 19 height 10
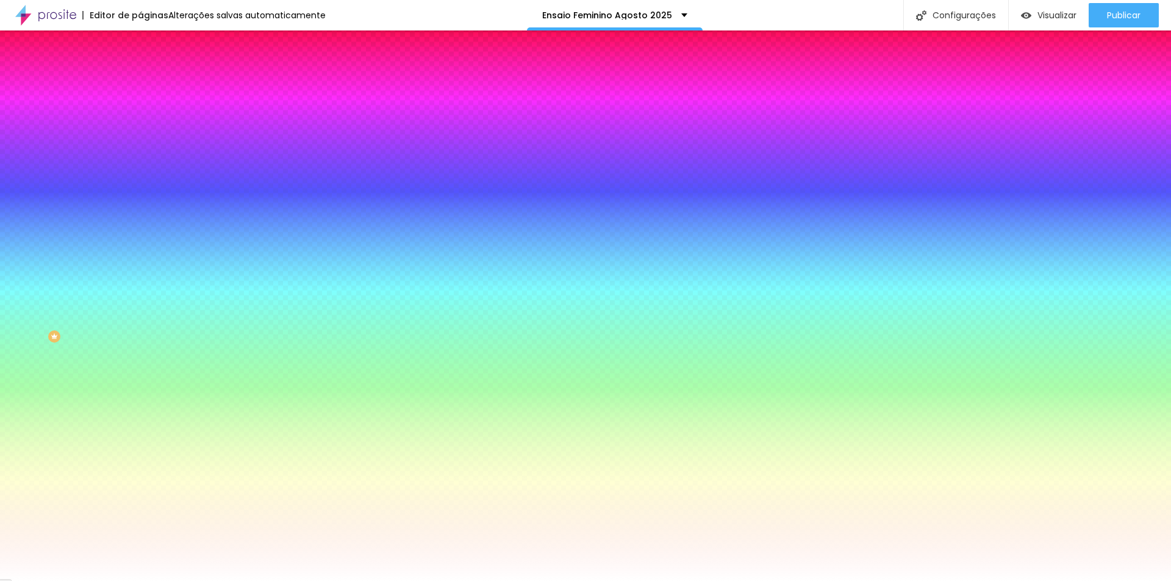
click at [145, 185] on icon "button" at bounding box center [148, 188] width 7 height 7
drag, startPoint x: 1167, startPoint y: 68, endPoint x: 1163, endPoint y: 303, distance: 234.9
click at [1163, 581] on div at bounding box center [585, 581] width 1171 height 0
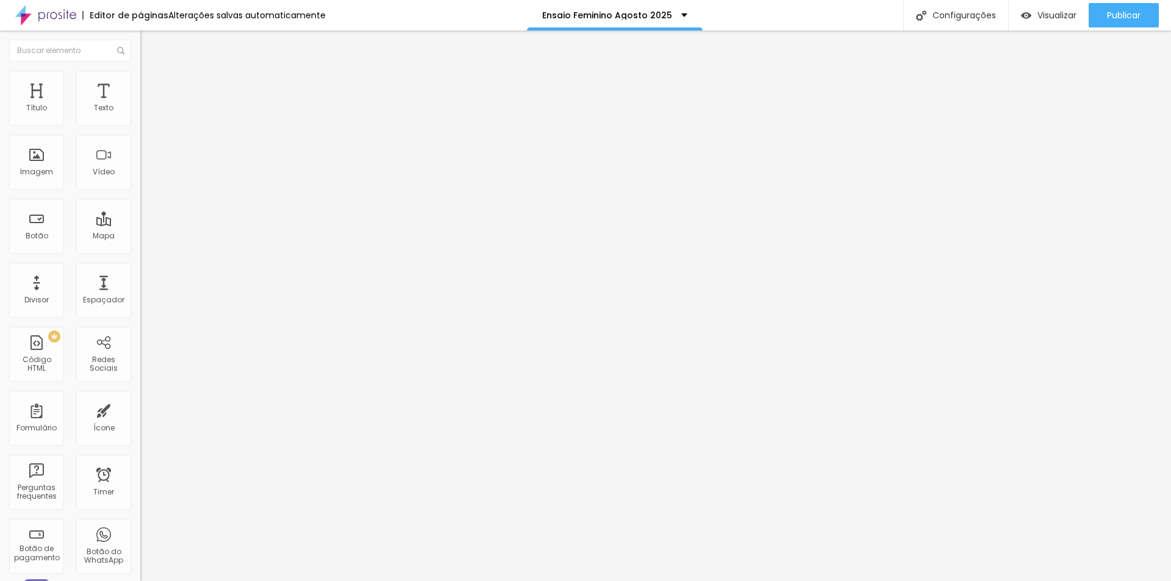
click at [140, 71] on li "Estilo" at bounding box center [210, 77] width 140 height 12
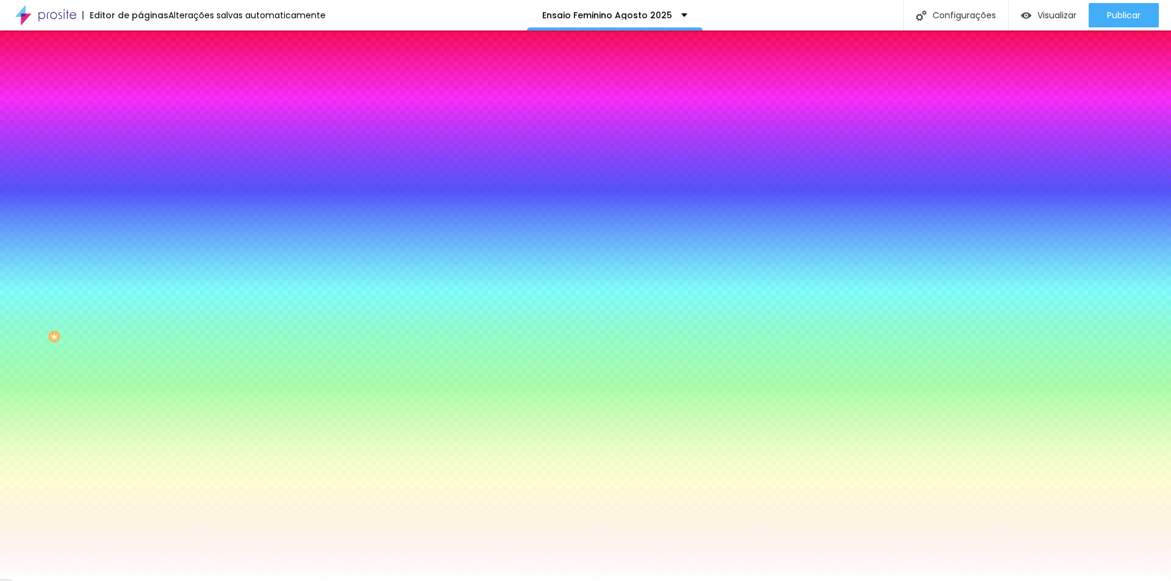
click at [145, 185] on icon "button" at bounding box center [148, 188] width 7 height 7
type input "2"
drag, startPoint x: 159, startPoint y: 257, endPoint x: 176, endPoint y: 259, distance: 17.2
type input "2"
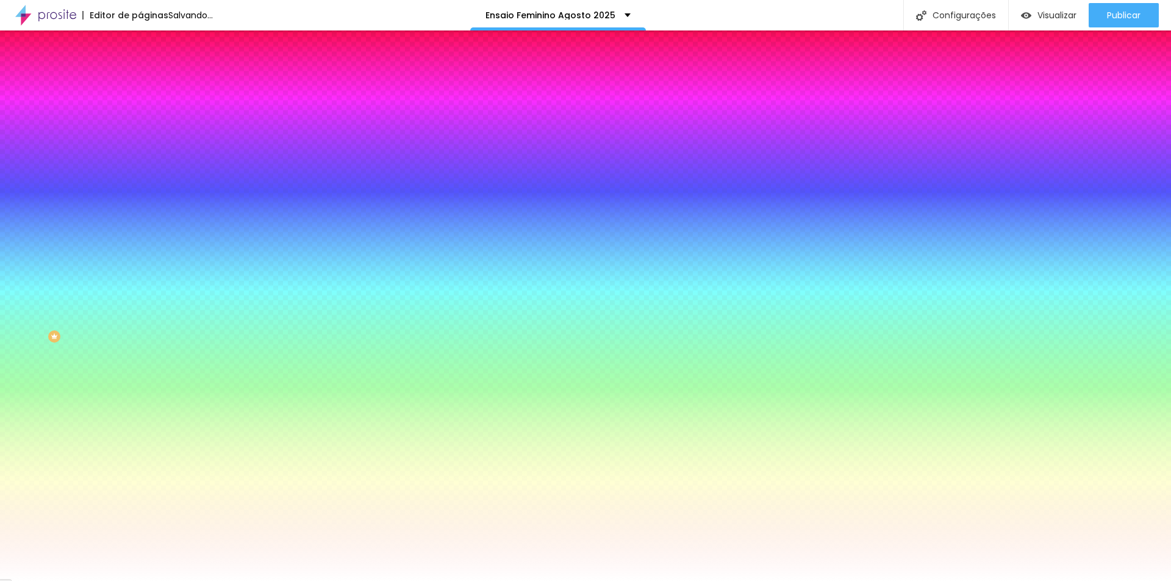
click at [250, 380] on div at bounding box center [585, 290] width 1171 height 581
click at [250, 383] on div at bounding box center [585, 290] width 1171 height 581
click at [235, 303] on div at bounding box center [585, 290] width 1171 height 581
click at [264, 386] on div at bounding box center [585, 290] width 1171 height 581
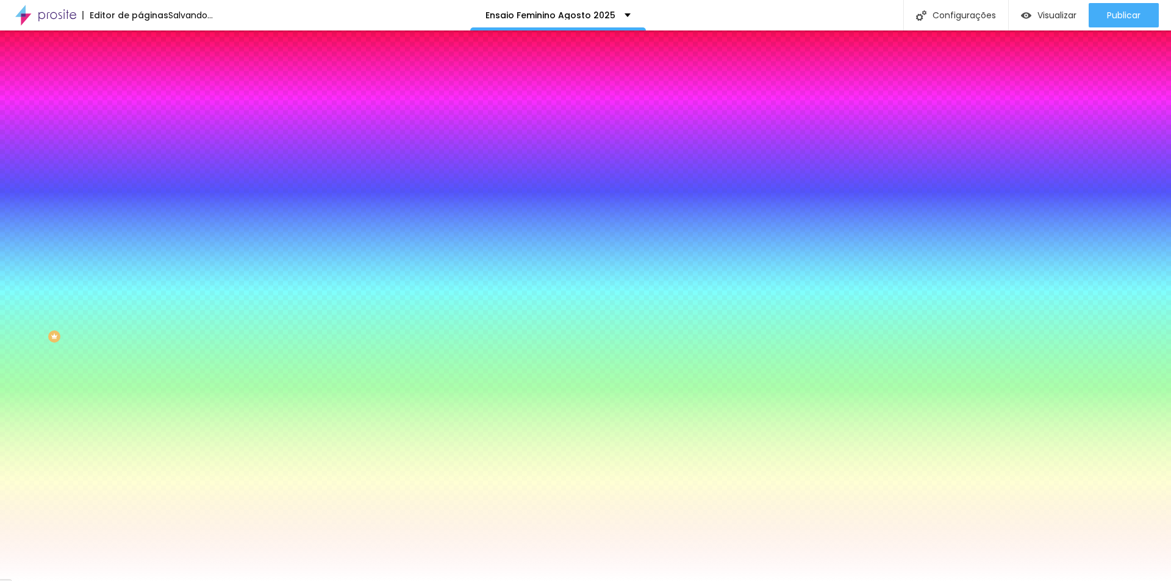
click at [264, 388] on div at bounding box center [585, 290] width 1171 height 581
click at [265, 385] on div at bounding box center [585, 290] width 1171 height 581
click at [250, 330] on div at bounding box center [585, 290] width 1171 height 581
click at [264, 387] on div at bounding box center [585, 290] width 1171 height 581
click at [248, 382] on div at bounding box center [585, 290] width 1171 height 581
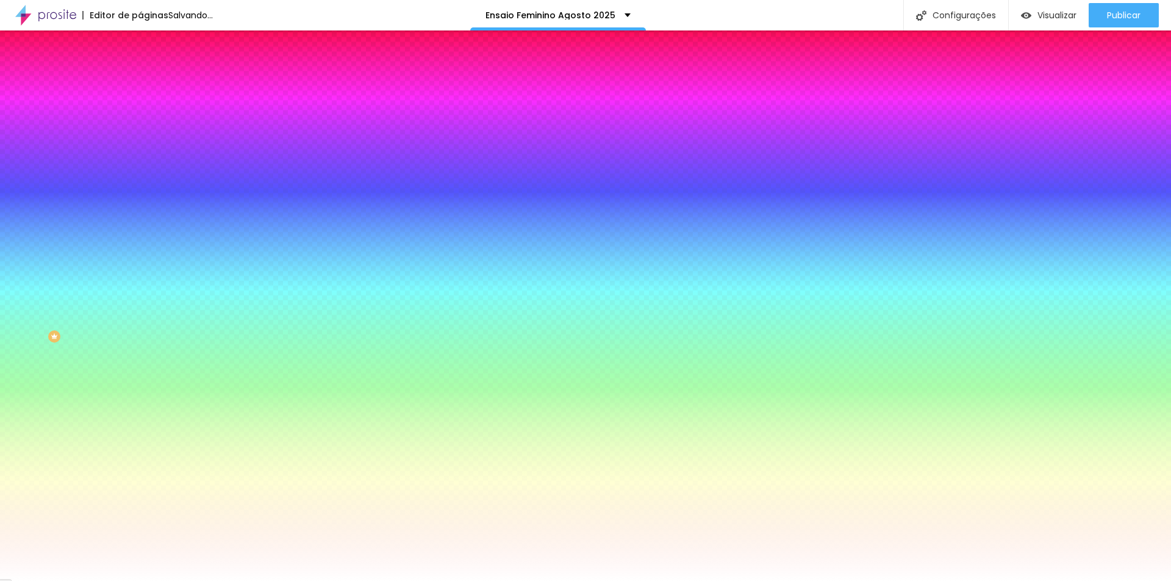
click at [1085, 27] on div at bounding box center [1086, 26] width 2 height 2
drag, startPoint x: 238, startPoint y: 304, endPoint x: 242, endPoint y: 316, distance: 12.7
click at [234, 334] on div at bounding box center [585, 290] width 1171 height 581
click at [232, 317] on div at bounding box center [585, 290] width 1171 height 581
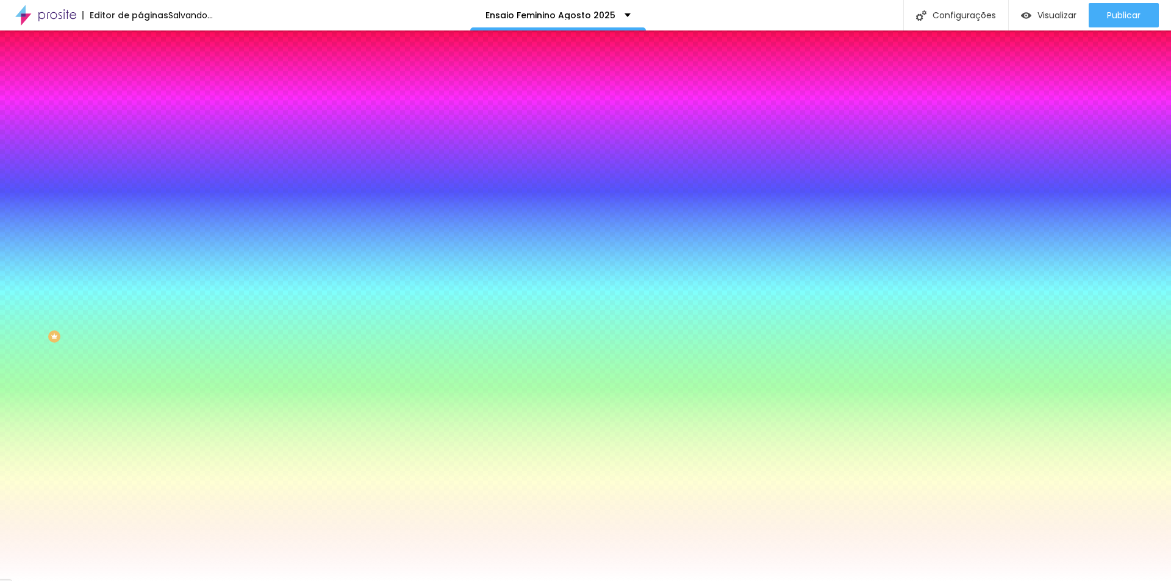
click at [234, 314] on div at bounding box center [585, 290] width 1171 height 581
click at [234, 311] on div at bounding box center [585, 290] width 1171 height 581
click at [1063, 81] on div at bounding box center [1064, 80] width 2 height 2
click at [235, 302] on div at bounding box center [585, 290] width 1171 height 581
type input "#E88200"
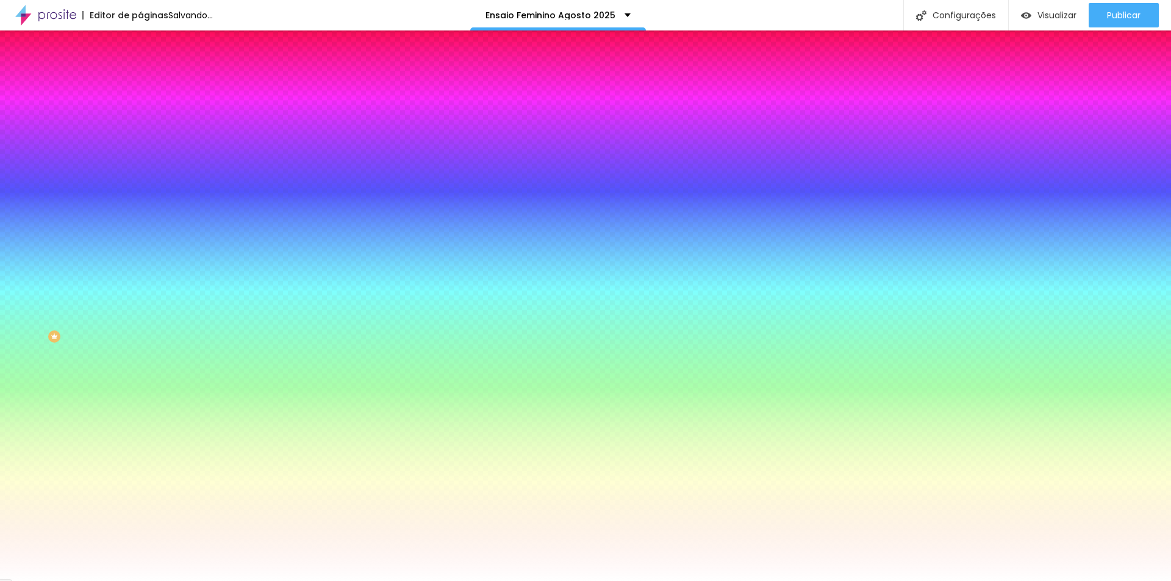
click at [425, 581] on div at bounding box center [585, 581] width 1171 height 0
click at [140, 117] on div at bounding box center [210, 117] width 140 height 0
click at [123, 204] on div at bounding box center [585, 290] width 1171 height 581
click at [125, 195] on div at bounding box center [585, 290] width 1171 height 581
click at [124, 206] on div at bounding box center [585, 290] width 1171 height 581
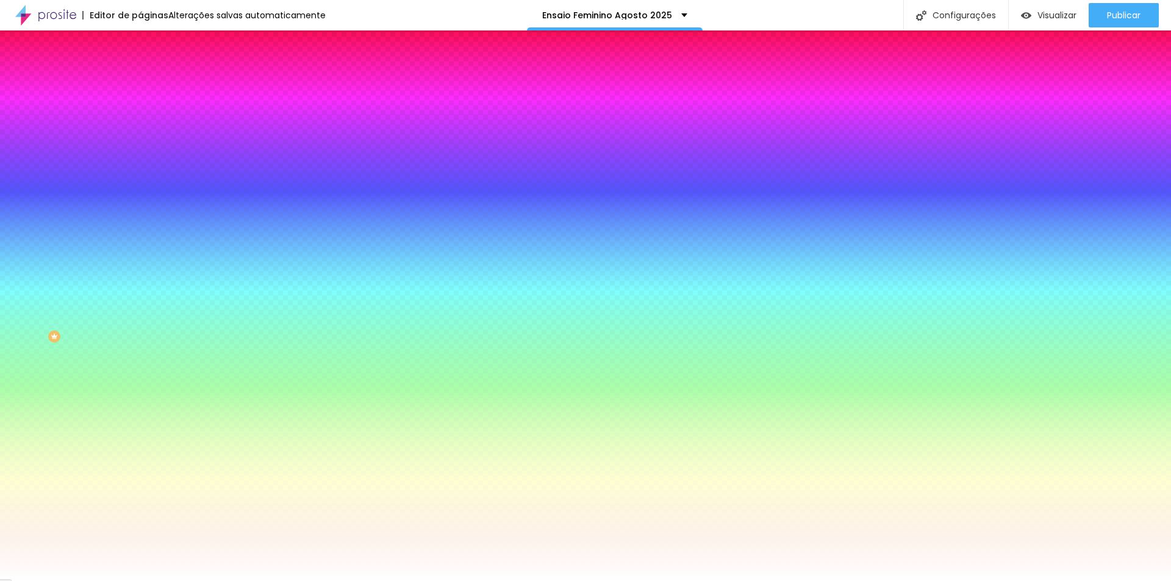
click at [127, 196] on div at bounding box center [585, 290] width 1171 height 581
click at [120, 214] on div at bounding box center [585, 290] width 1171 height 581
click at [122, 212] on div at bounding box center [585, 290] width 1171 height 581
click at [122, 205] on div at bounding box center [585, 290] width 1171 height 581
drag, startPoint x: 120, startPoint y: 203, endPoint x: 131, endPoint y: 178, distance: 27.1
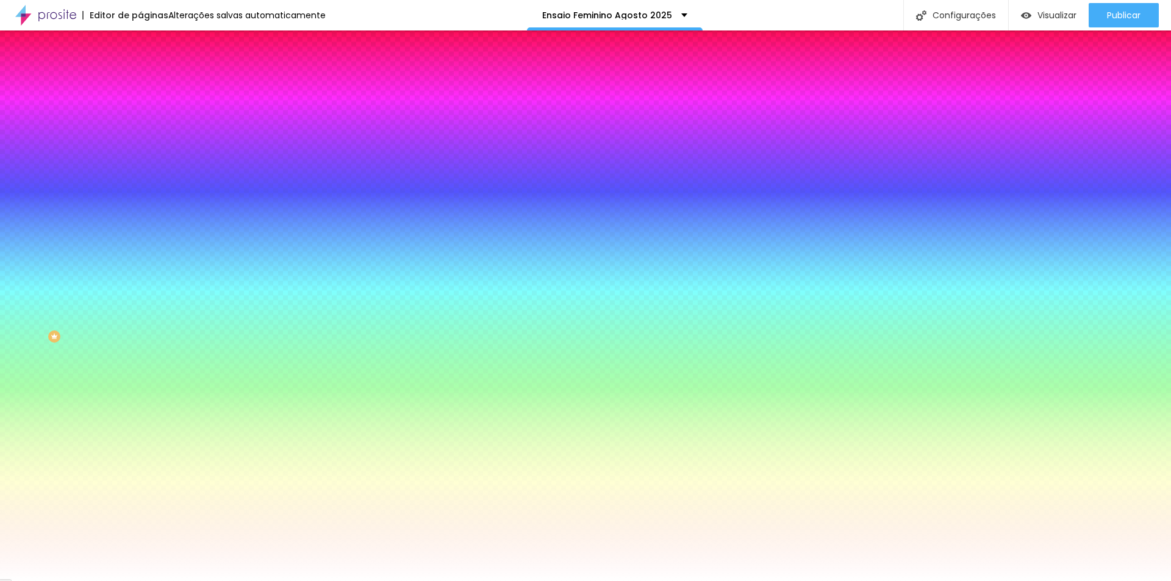
click at [140, 129] on div at bounding box center [210, 129] width 140 height 0
click at [140, 125] on input "#E49E41" at bounding box center [213, 123] width 146 height 12
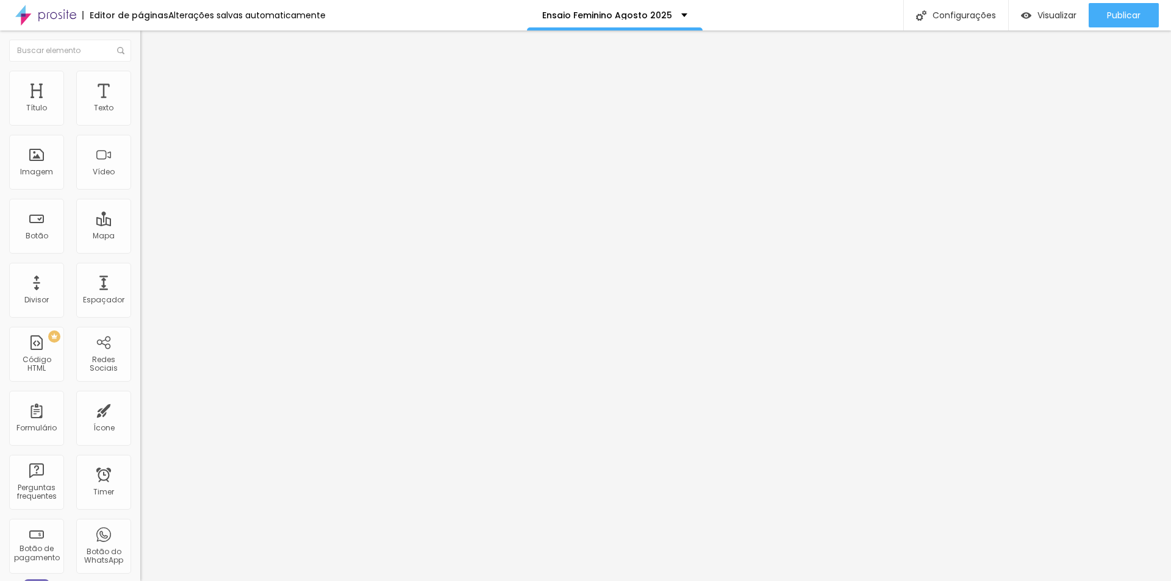
click at [151, 84] on span "Estilo" at bounding box center [160, 79] width 19 height 10
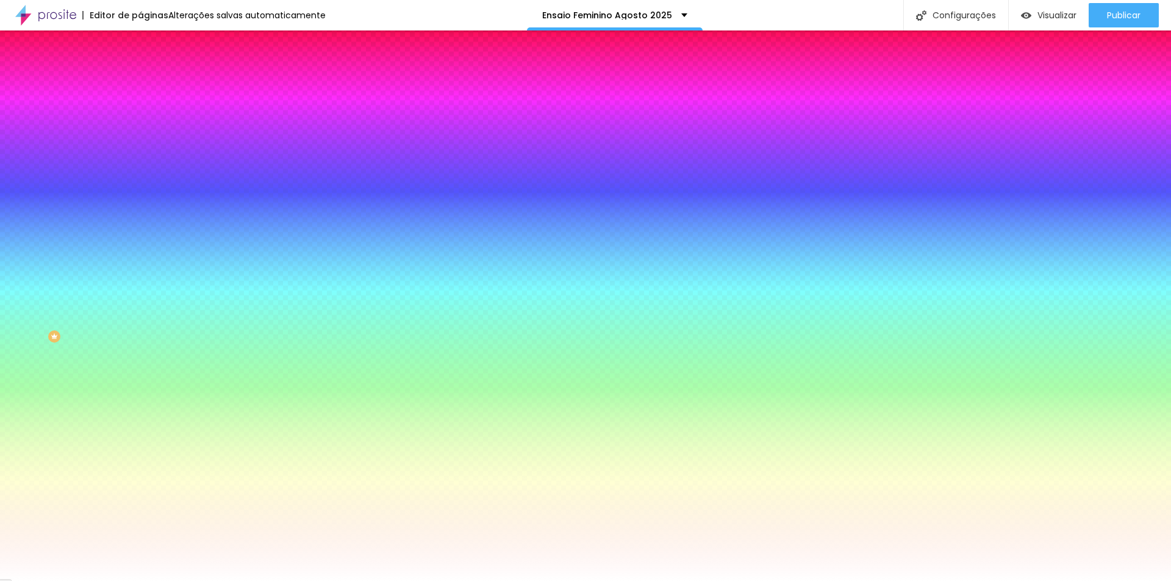
click at [140, 121] on input "#E49E41" at bounding box center [213, 123] width 146 height 12
click at [145, 157] on icon "button" at bounding box center [146, 158] width 2 height 2
click at [112, 581] on div at bounding box center [585, 581] width 1171 height 0
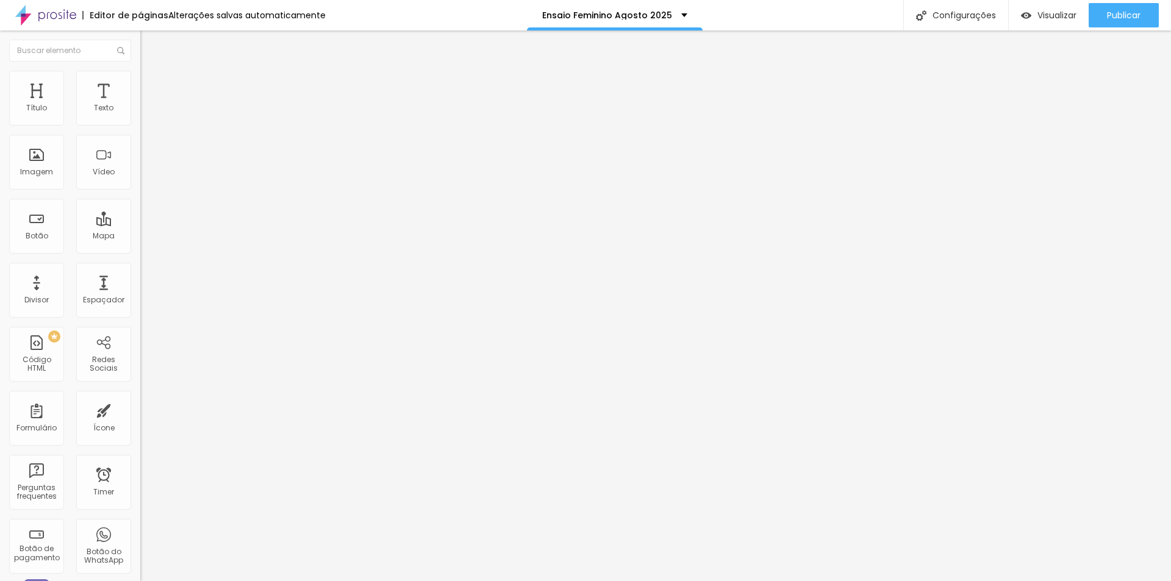
click at [140, 78] on li "Estilo" at bounding box center [210, 77] width 140 height 12
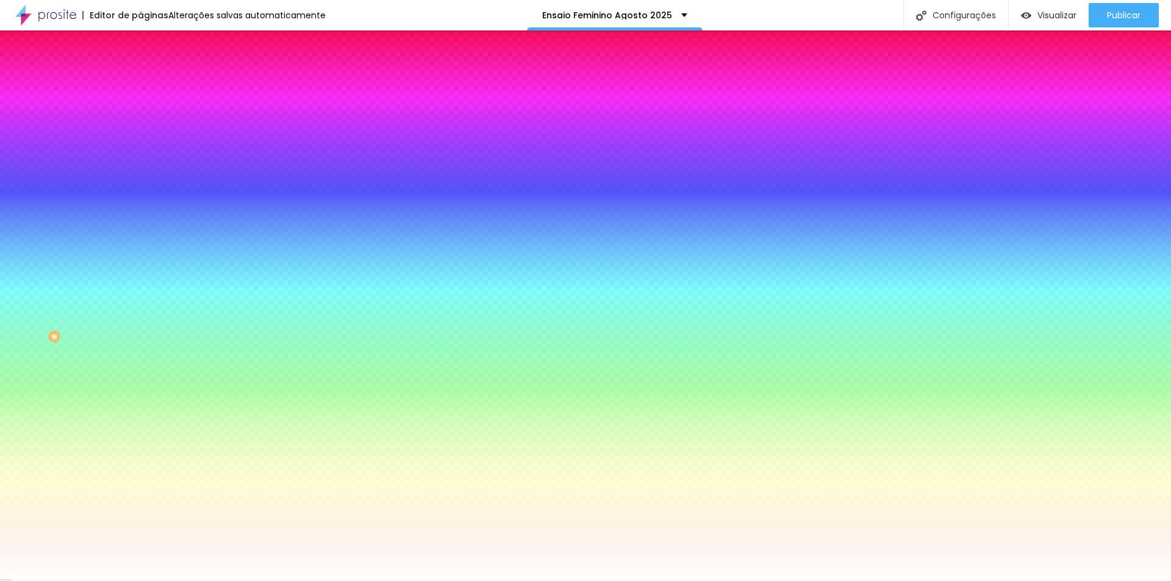
click at [140, 126] on input "#E49E41" at bounding box center [213, 123] width 146 height 12
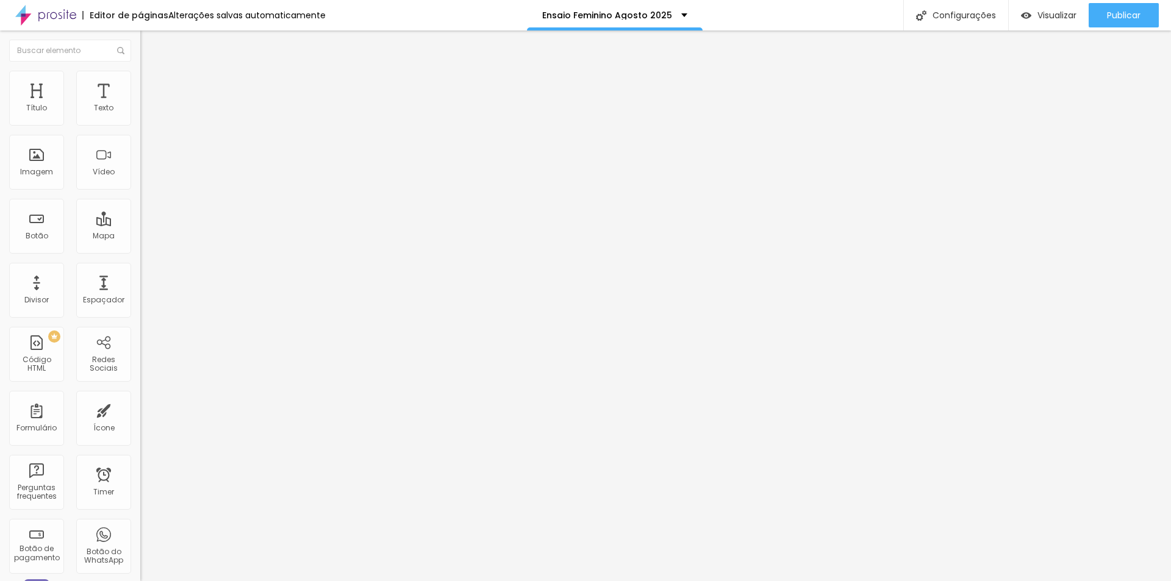
click at [140, 71] on img at bounding box center [145, 76] width 11 height 11
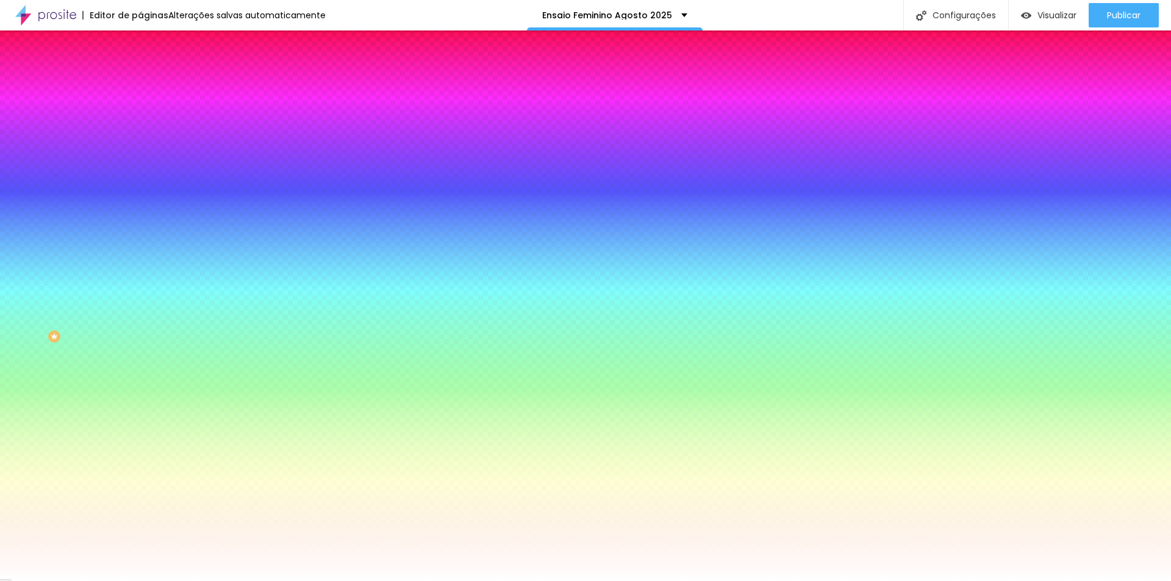
click at [140, 118] on input "#E49E41" at bounding box center [213, 123] width 146 height 12
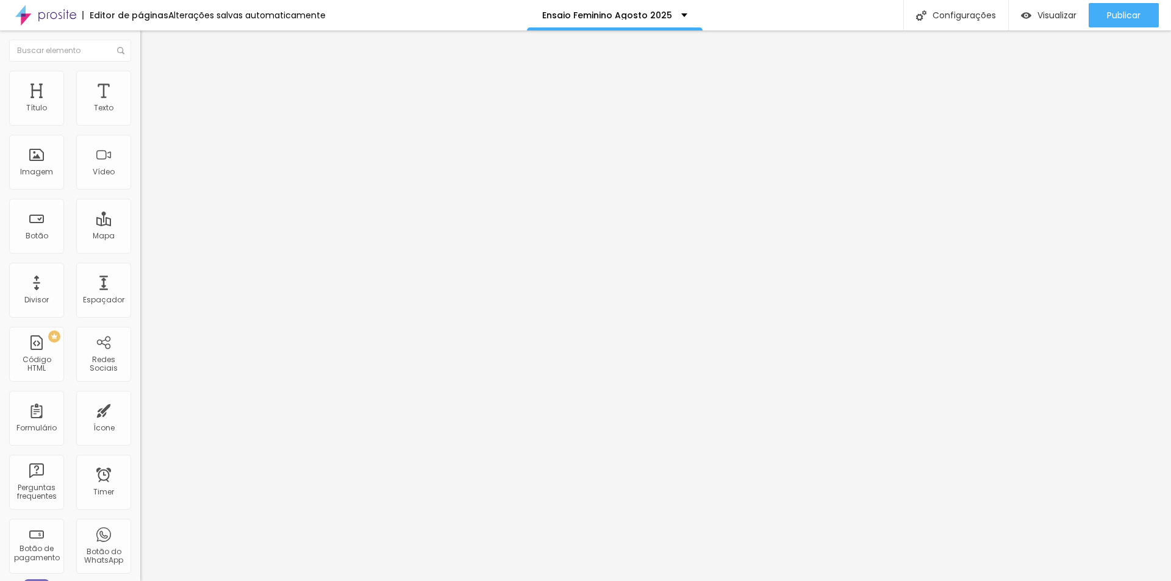
click at [140, 77] on li "Estilo" at bounding box center [210, 77] width 140 height 12
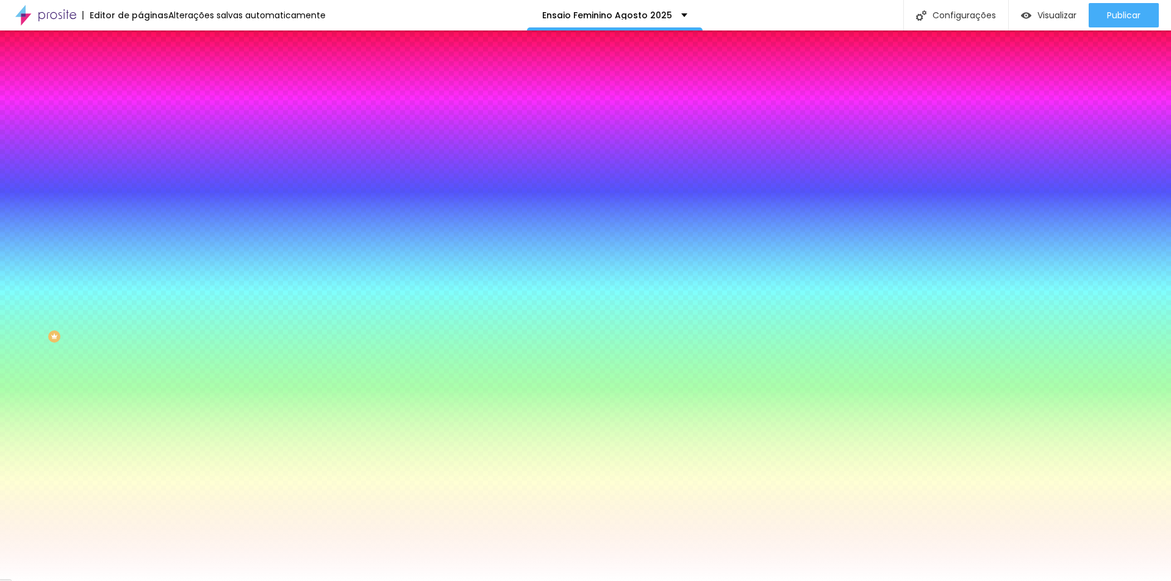
click at [140, 123] on input "#E49E41" at bounding box center [213, 123] width 146 height 12
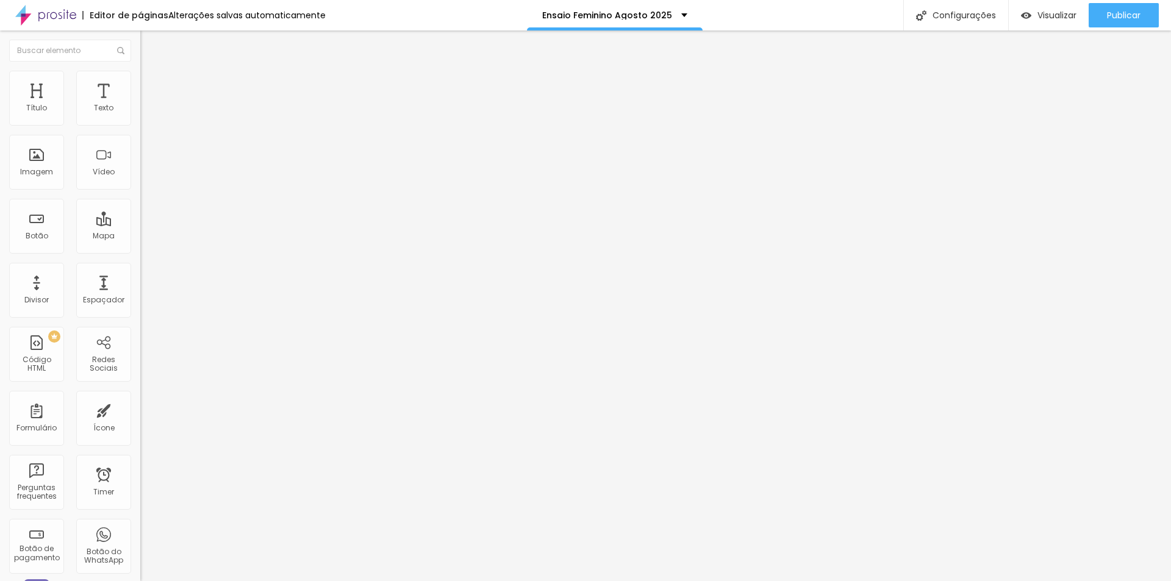
click at [140, 77] on img at bounding box center [145, 76] width 11 height 11
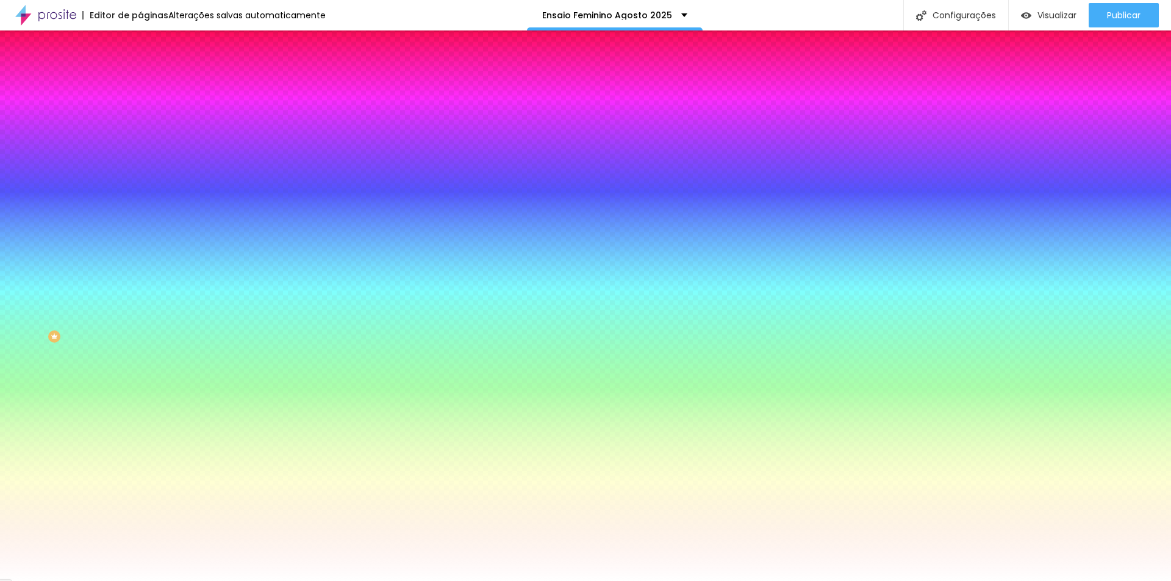
click at [140, 129] on input "#E49E41" at bounding box center [213, 123] width 146 height 12
click at [140, 117] on div at bounding box center [210, 117] width 140 height 0
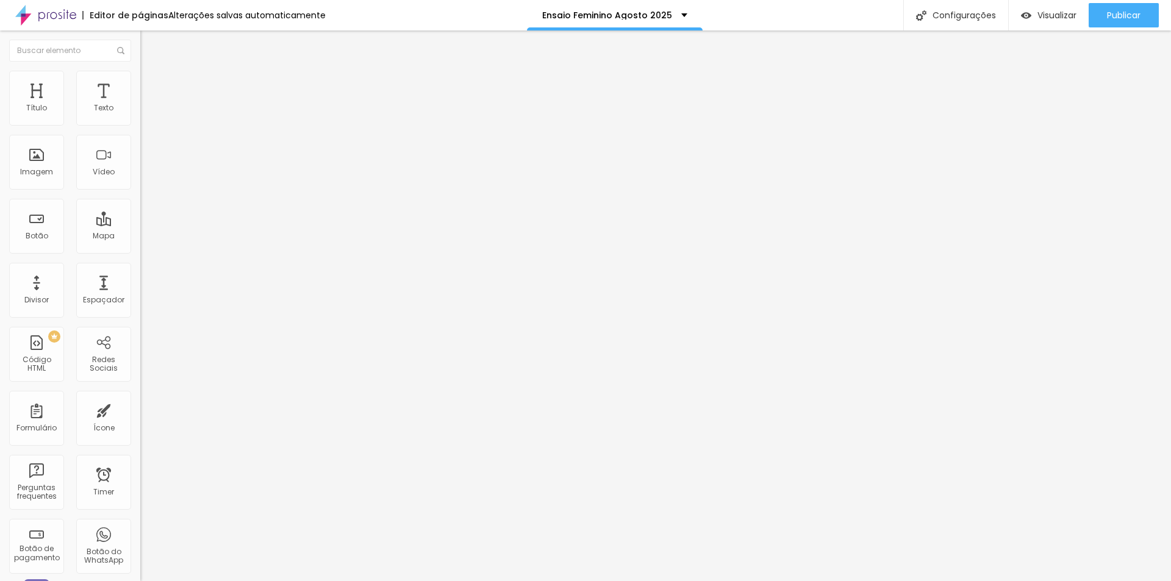
click at [140, 80] on li "Estilo" at bounding box center [210, 77] width 140 height 12
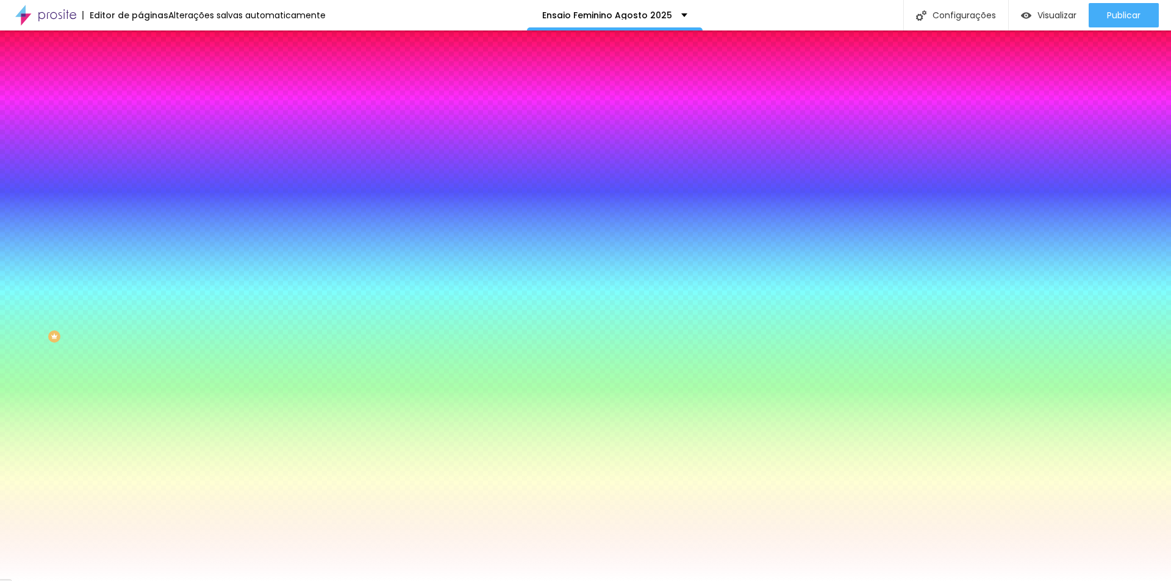
click at [140, 126] on input "#E49E41" at bounding box center [213, 123] width 146 height 12
click at [140, 117] on div at bounding box center [210, 117] width 140 height 0
type input "#E4A341"
click at [109, 220] on div at bounding box center [585, 290] width 1171 height 581
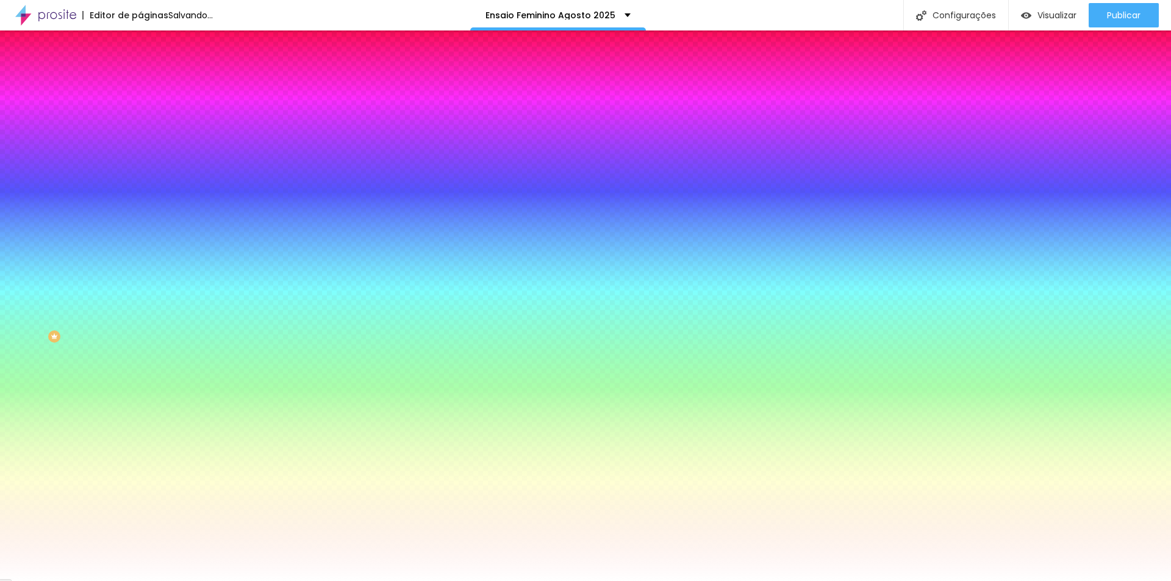
drag, startPoint x: 122, startPoint y: 214, endPoint x: 127, endPoint y: 165, distance: 49.1
click at [127, 165] on div at bounding box center [585, 290] width 1171 height 581
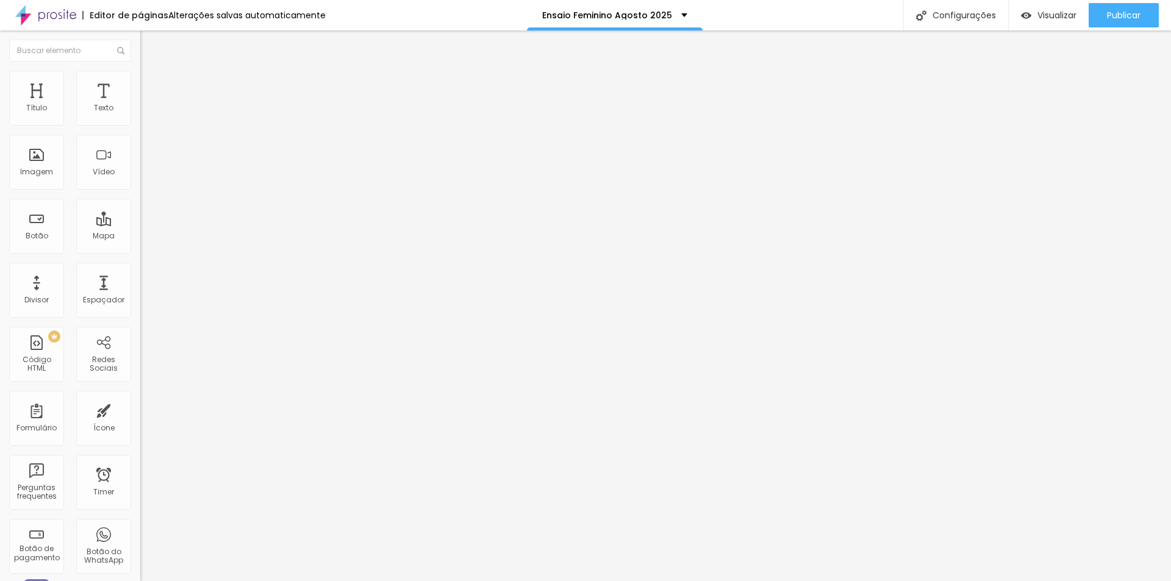
click at [140, 251] on input "[URL][DOMAIN_NAME][PERSON_NAME]" at bounding box center [213, 245] width 146 height 12
click at [140, 115] on input "ENSAIO [PERSON_NAME]" at bounding box center [213, 108] width 146 height 12
drag, startPoint x: 45, startPoint y: 137, endPoint x: 124, endPoint y: 134, distance: 79.3
click at [140, 115] on input "ENSAIO [PERSON_NAME]" at bounding box center [213, 108] width 146 height 12
type input "ENSAIO CAMYLA"
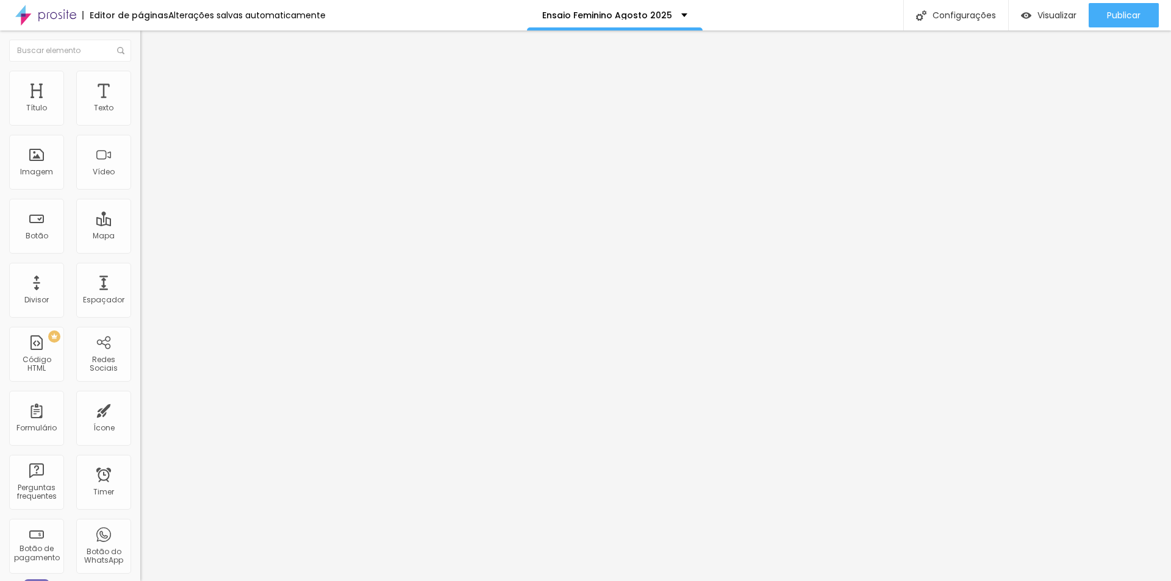
click at [140, 115] on input "ENSAIO [PERSON_NAME]" at bounding box center [213, 108] width 146 height 12
type input "ENSAIO EDUARDA"
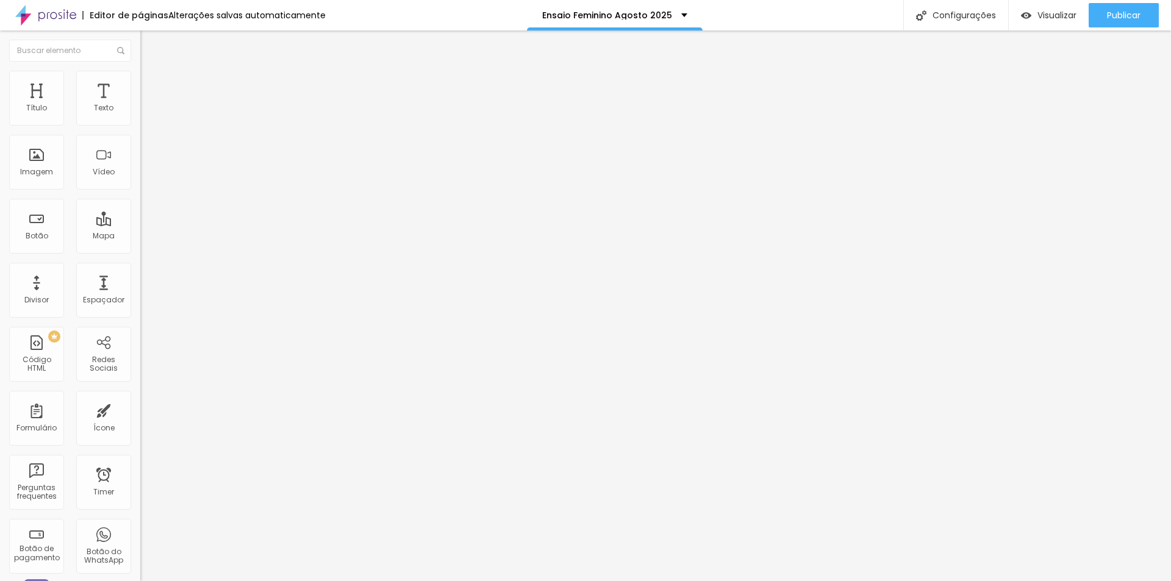
click at [140, 251] on input "[URL][DOMAIN_NAME][PERSON_NAME]" at bounding box center [213, 245] width 146 height 12
paste input "543368-[PERSON_NAME]"
type input "[URL][DOMAIN_NAME][PERSON_NAME]"
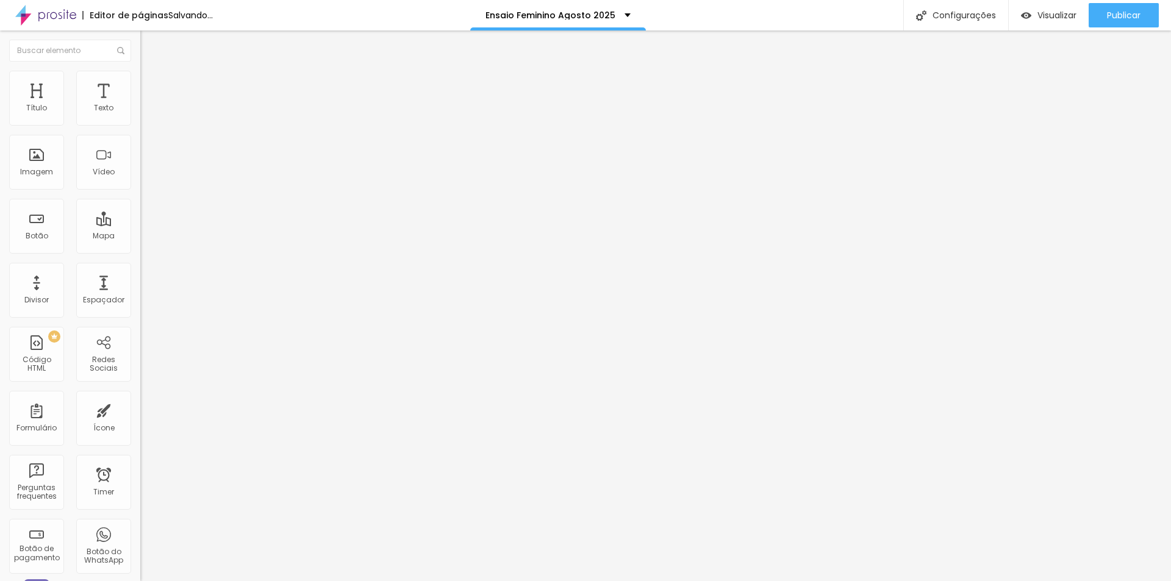
scroll to position [0, 0]
drag, startPoint x: 81, startPoint y: 251, endPoint x: 69, endPoint y: 248, distance: 12.6
click at [140, 251] on input "[URL][DOMAIN_NAME][PERSON_NAME]" at bounding box center [213, 245] width 146 height 12
paste input "536510-camyla-[PERSON_NAME]"
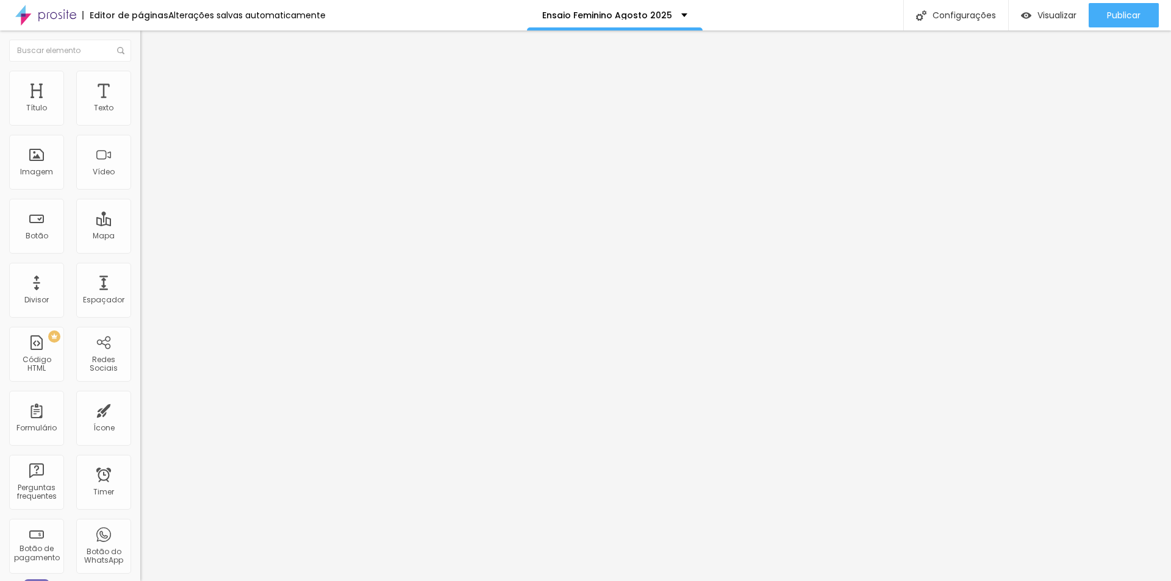
scroll to position [0, 194]
type input "[URL][DOMAIN_NAME][PERSON_NAME]"
click at [140, 336] on div "Editar Botão Conteúdo Estilo Avançado Texto ENSAIO CAMYLA Alinhamento [GEOGRAPH…" at bounding box center [210, 306] width 140 height 551
drag, startPoint x: 1129, startPoint y: 16, endPoint x: 1113, endPoint y: 21, distance: 16.4
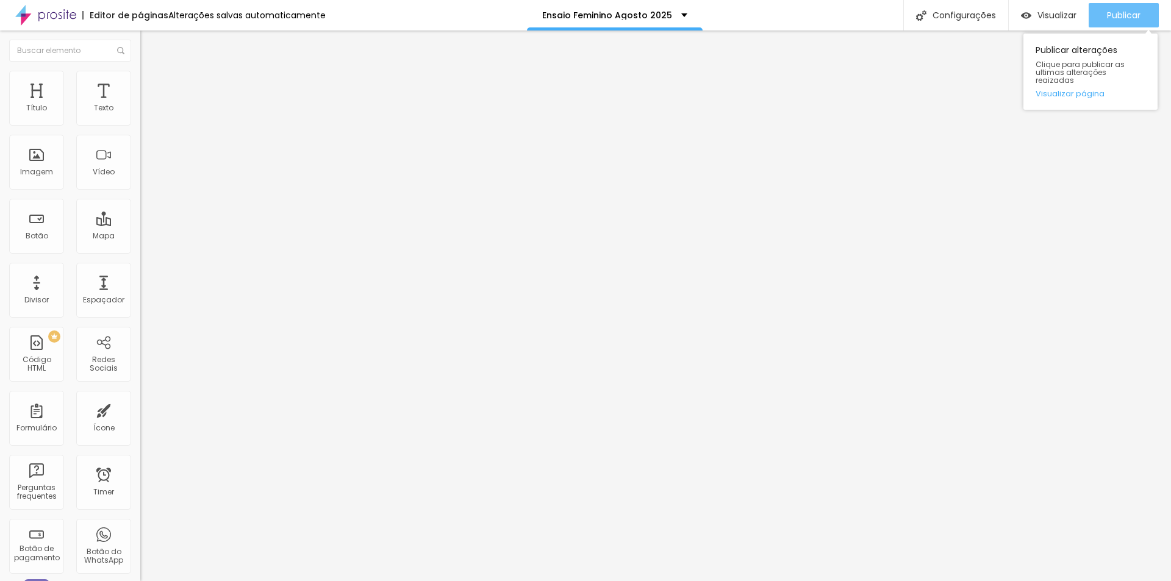
click at [1130, 10] on span "Publicar" at bounding box center [1124, 15] width 34 height 10
click at [140, 115] on input "ENSAIO [PERSON_NAME]" at bounding box center [213, 108] width 146 height 12
type input "VER FOTOS ENSAIO [PERSON_NAME]"
drag, startPoint x: 79, startPoint y: 138, endPoint x: 70, endPoint y: 142, distance: 9.3
click at [140, 115] on input "VER FOTOS ENSAIO [PERSON_NAME]" at bounding box center [213, 108] width 146 height 12
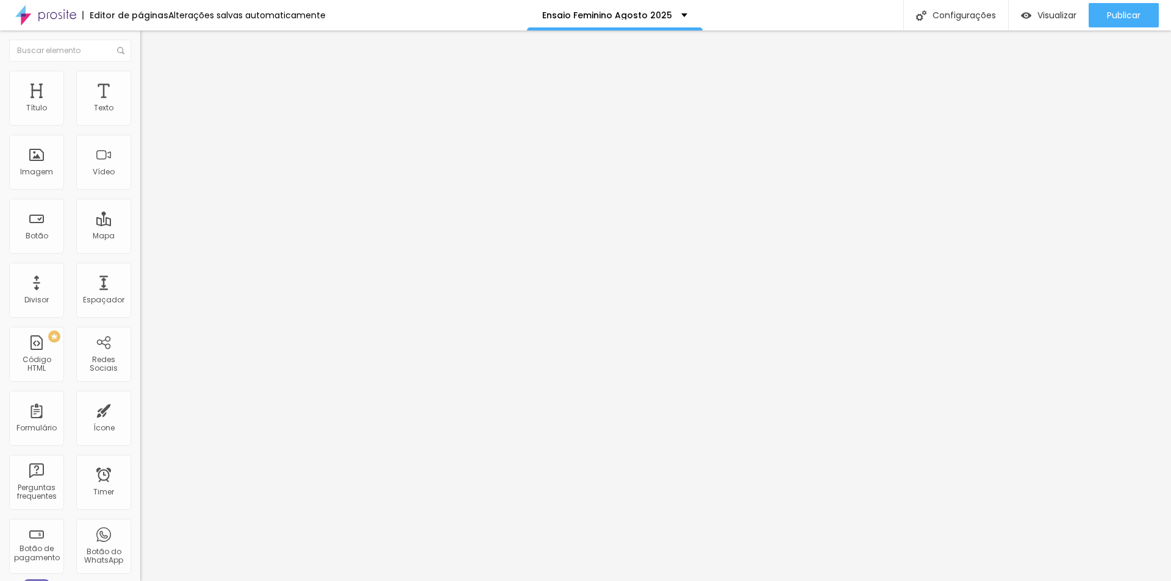
click at [140, 115] on input "ENSAIO CAMYLA" at bounding box center [213, 108] width 146 height 12
type input "VER FOTOS ENSAIO CAMYLA"
drag, startPoint x: 105, startPoint y: 140, endPoint x: 85, endPoint y: 131, distance: 21.6
click at [140, 115] on input "ENSAIO EDUARDA" at bounding box center [213, 108] width 146 height 12
paste input "VER FOTOS ENSAIO CAMYLA"
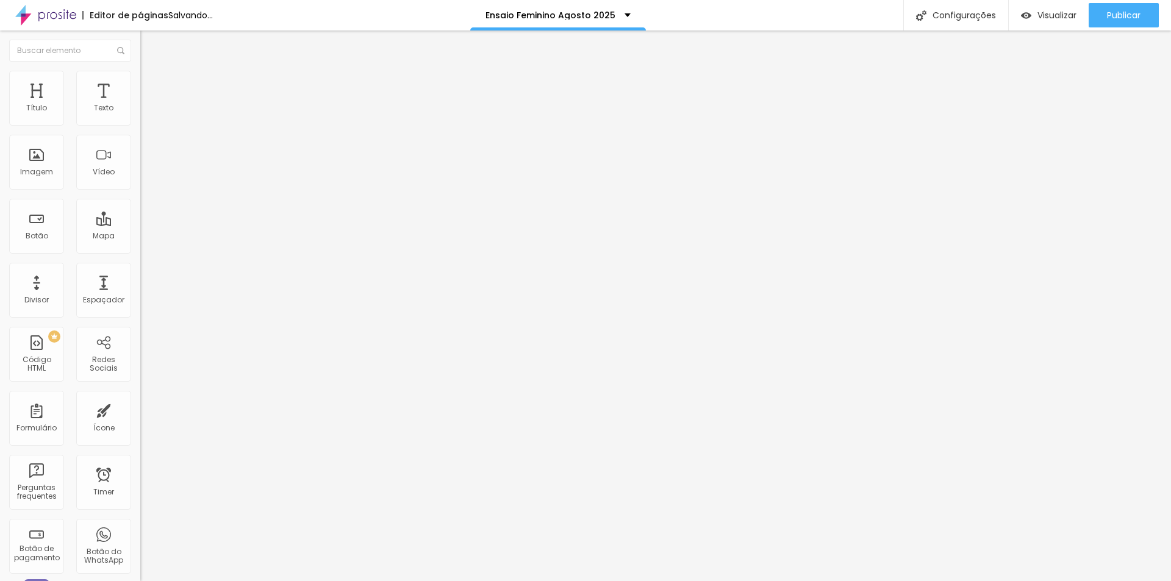
type input "VER FOTOS ENSAIO [PERSON_NAME]"
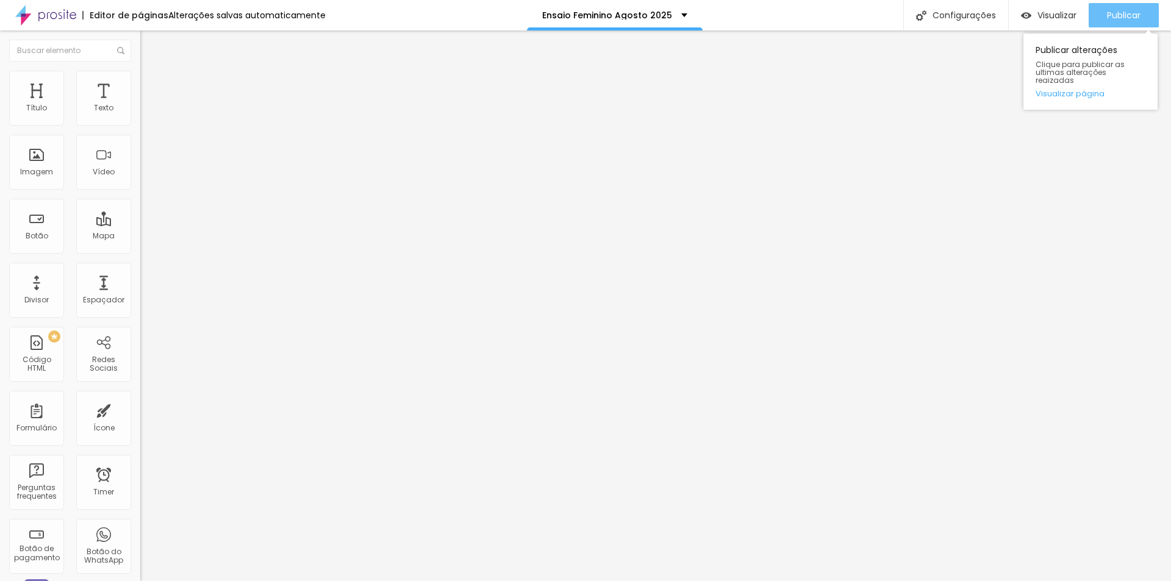
click at [1119, 16] on span "Publicar" at bounding box center [1124, 15] width 34 height 10
click at [140, 73] on img at bounding box center [145, 76] width 11 height 11
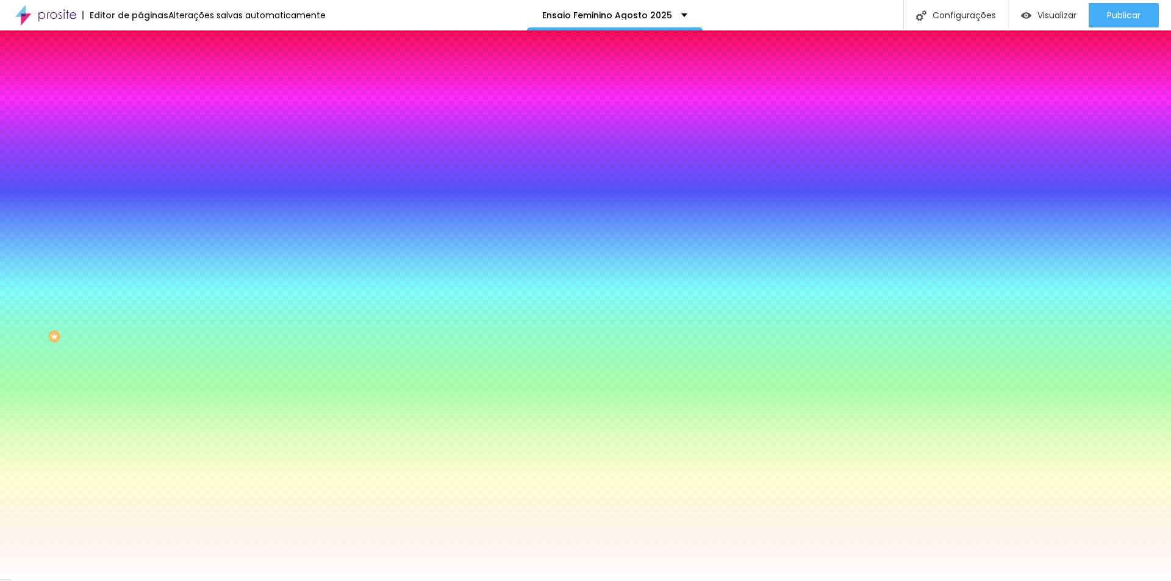
click at [140, 83] on img at bounding box center [145, 88] width 11 height 11
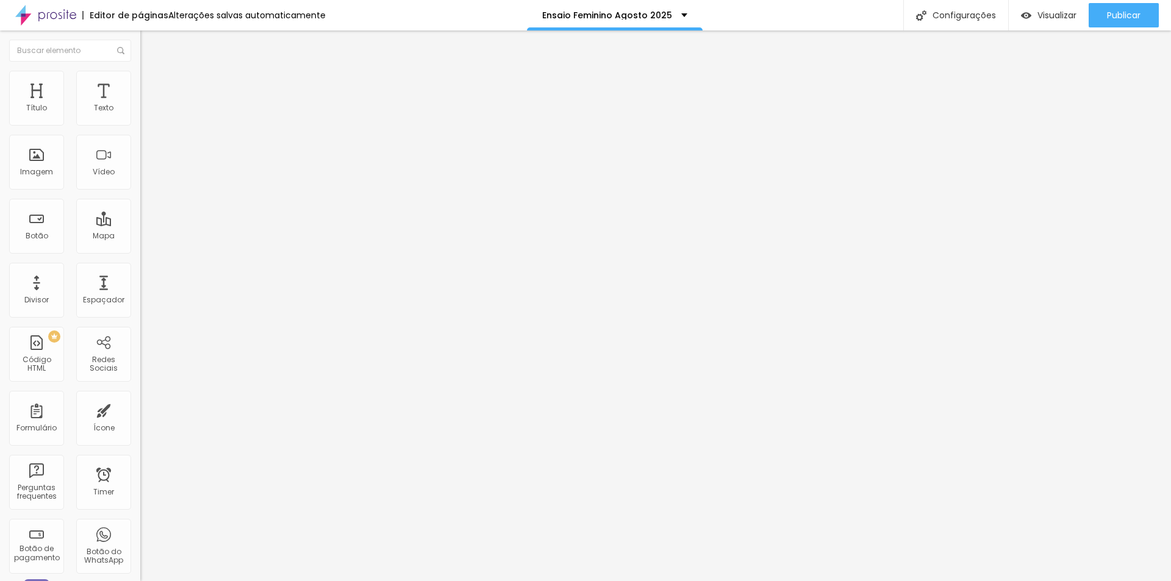
type input "23"
type input "0"
drag, startPoint x: 30, startPoint y: 142, endPoint x: 0, endPoint y: 140, distance: 29.9
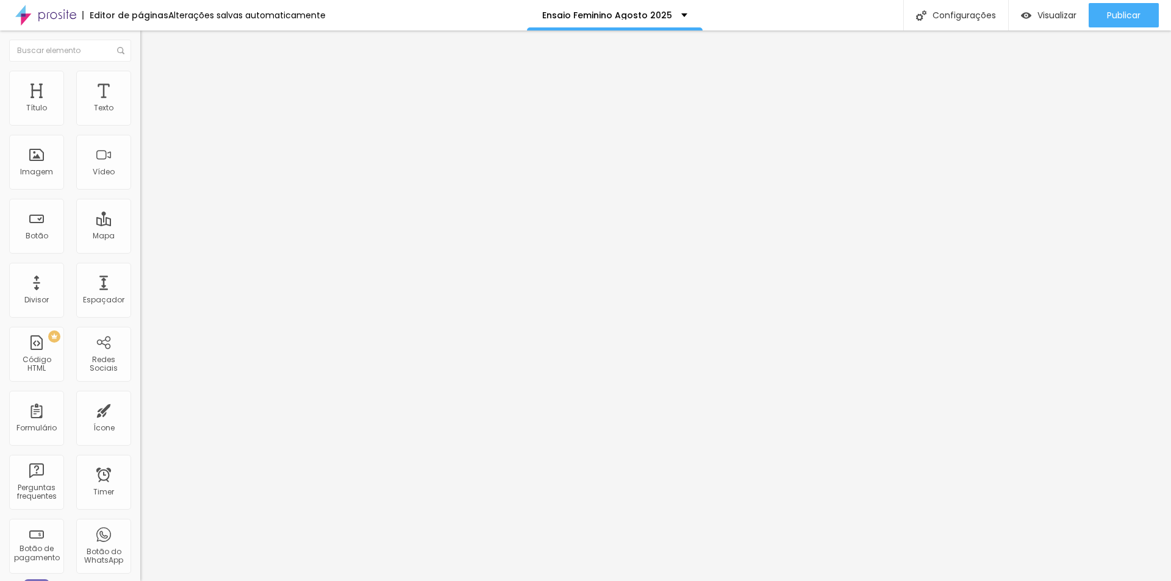
type input "0"
click at [140, 409] on input "range" at bounding box center [179, 414] width 79 height 10
click at [1135, 12] on span "Publicar" at bounding box center [1124, 15] width 34 height 10
drag, startPoint x: 1124, startPoint y: 13, endPoint x: 1118, endPoint y: 10, distance: 6.6
click at [1124, 13] on span "Publicar" at bounding box center [1124, 15] width 34 height 10
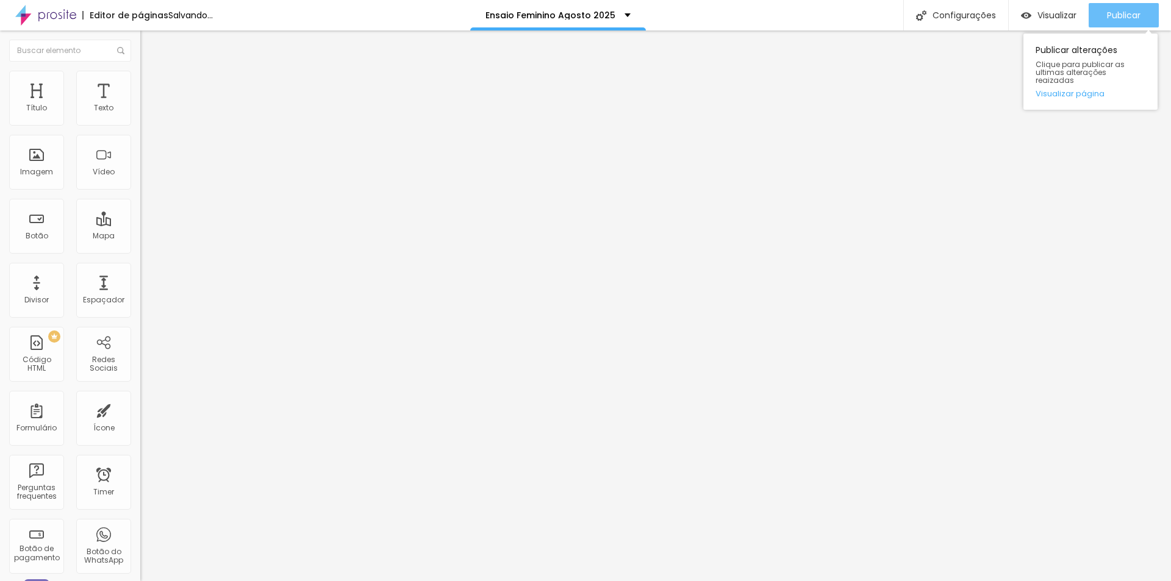
drag, startPoint x: 1128, startPoint y: 18, endPoint x: 1082, endPoint y: 29, distance: 47.2
click at [1127, 16] on span "Publicar" at bounding box center [1124, 15] width 34 height 10
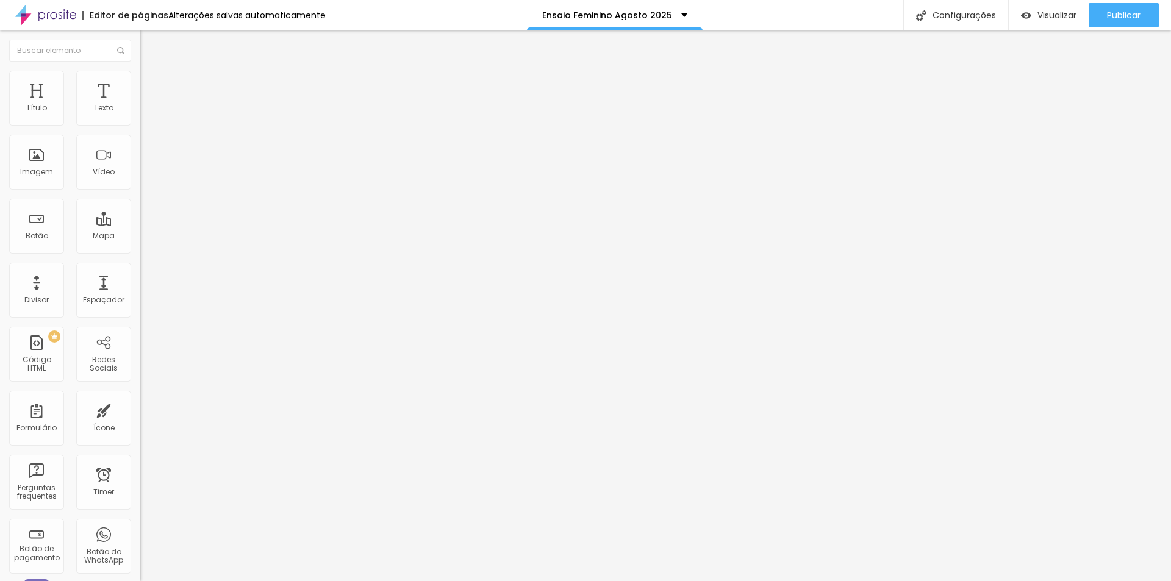
click at [151, 84] on span "Estilo" at bounding box center [160, 79] width 19 height 10
click at [140, 83] on img at bounding box center [145, 88] width 11 height 11
click at [151, 72] on span "Conteúdo" at bounding box center [170, 67] width 38 height 10
click at [140, 115] on input "<iframe width="483" height="857" src="[URL][DOMAIN_NAME]" title="Ensaio fotográ…" at bounding box center [213, 108] width 146 height 12
click at [140, 115] on input "<iframe width="483" height="857" src="[URL][DOMAIN_NAME]" title="" frameborder=…" at bounding box center [213, 108] width 146 height 12
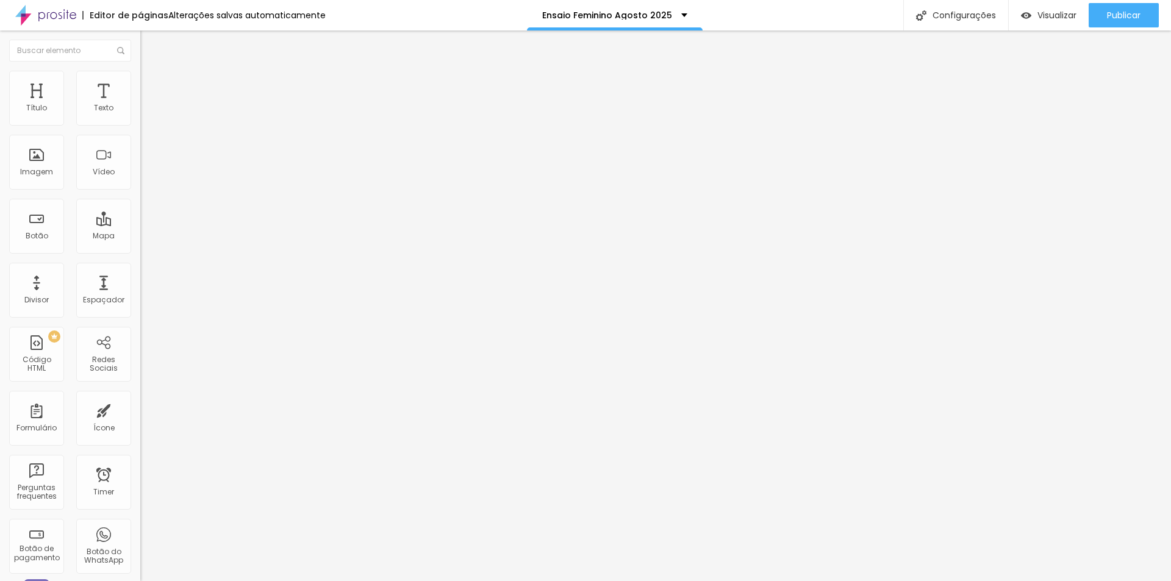
scroll to position [0, 275]
type input "<iframe width="483" height="857" src="[URL][DOMAIN_NAME]" title=" " frameborder…"
click at [140, 334] on div "Editar Vídeo Conteúdo Estilo Avançado URL do vídeo <iframe width="483" height="…" at bounding box center [210, 306] width 140 height 551
click at [1129, 6] on div "Publicar" at bounding box center [1124, 15] width 34 height 24
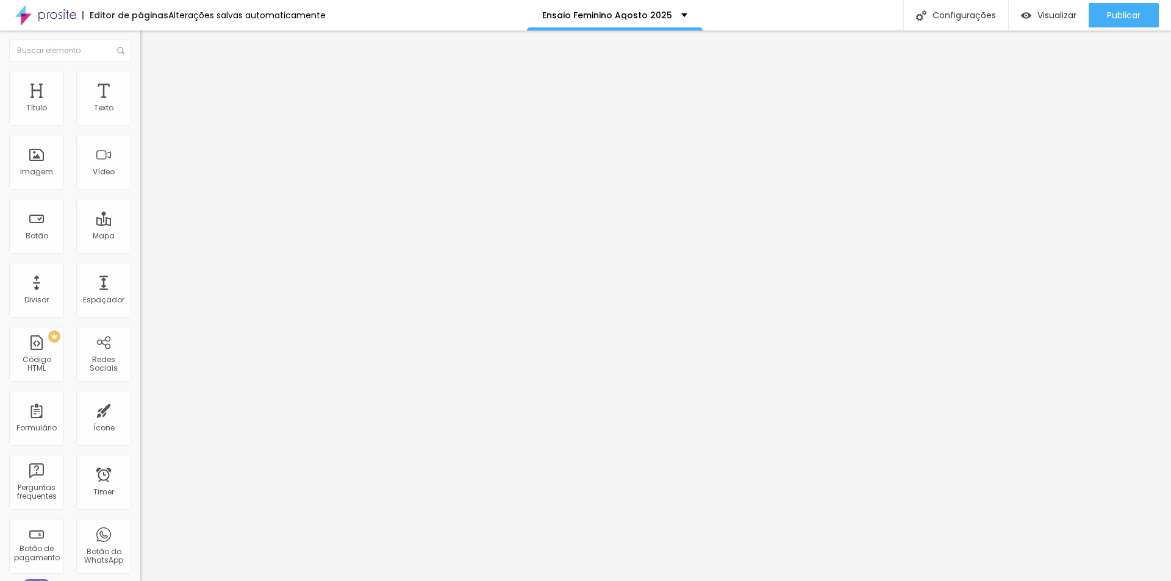
click at [140, 302] on div "Editar Vídeo Conteúdo Estilo Avançado URL do vídeo <iframe width="483" height="…" at bounding box center [210, 306] width 140 height 551
click at [151, 82] on span "Estilo" at bounding box center [160, 79] width 19 height 10
click at [140, 83] on img at bounding box center [145, 88] width 11 height 11
click at [140, 80] on li "Estilo" at bounding box center [210, 77] width 140 height 12
click at [151, 72] on span "Conteúdo" at bounding box center [170, 67] width 38 height 10
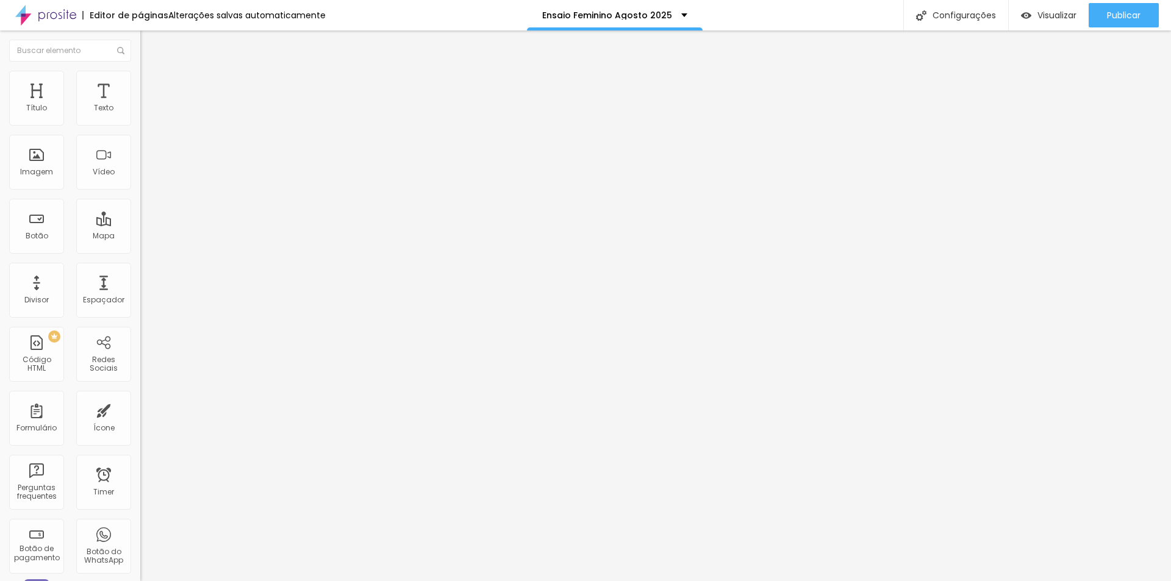
click at [140, 115] on input "<iframe width="483" height="857" src="[URL][DOMAIN_NAME]" title=" " frameborder…" at bounding box center [213, 108] width 146 height 12
click at [140, 315] on div "Editar Vídeo Conteúdo Estilo Avançado URL do vídeo <iframe width="483" height="…" at bounding box center [210, 306] width 140 height 551
click at [140, 115] on input "<iframe width="483" height="857" src="[URL][DOMAIN_NAME]" title=" " frameborder…" at bounding box center [213, 108] width 146 height 12
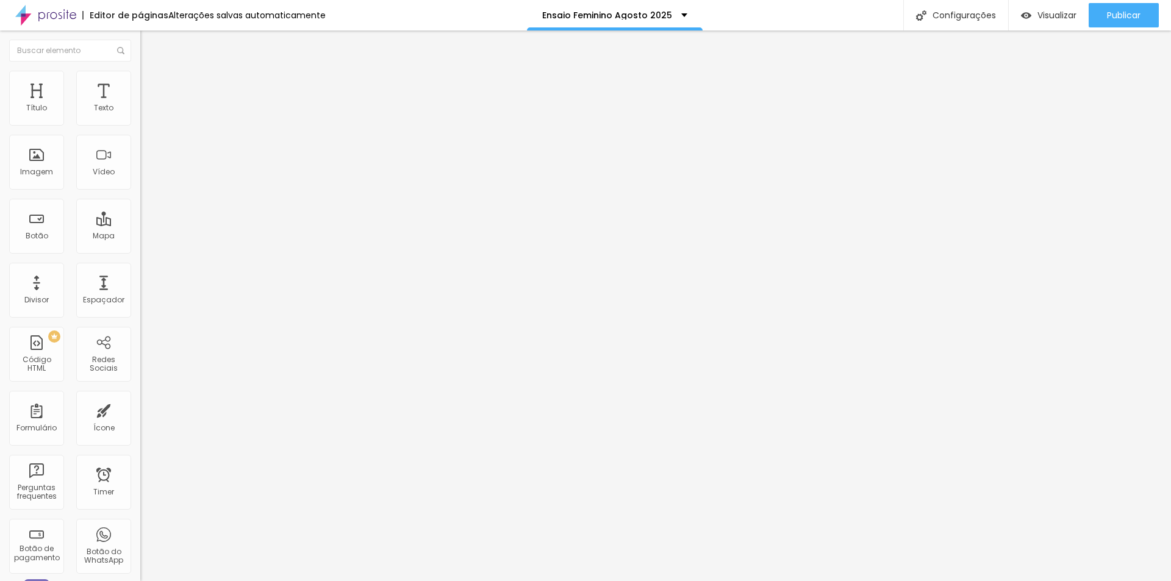
type input "<iframe width="483" height="857" src="[URL][DOMAIN_NAME]" title="_ " frameborde…"
click at [140, 264] on div "Editar Vídeo Conteúdo Estilo Avançado URL do vídeo <iframe width="483" height="…" at bounding box center [210, 306] width 140 height 551
click at [140, 82] on li "Estilo" at bounding box center [210, 77] width 140 height 12
click at [140, 83] on img at bounding box center [145, 88] width 11 height 11
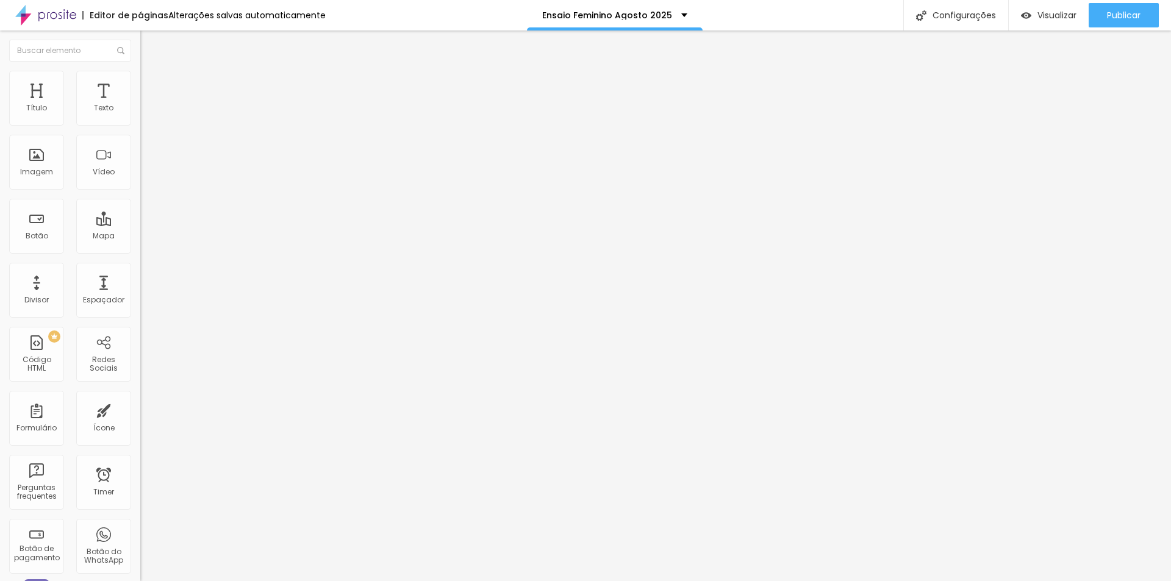
click at [151, 72] on span "Conteúdo" at bounding box center [170, 67] width 38 height 10
click at [140, 115] on input "<iframe width="483" height="857" src="[URL][DOMAIN_NAME]" title="_ " frameborde…" at bounding box center [213, 108] width 146 height 12
paste input "Ensaio fotográfico Debutante [PERSON_NAME]"
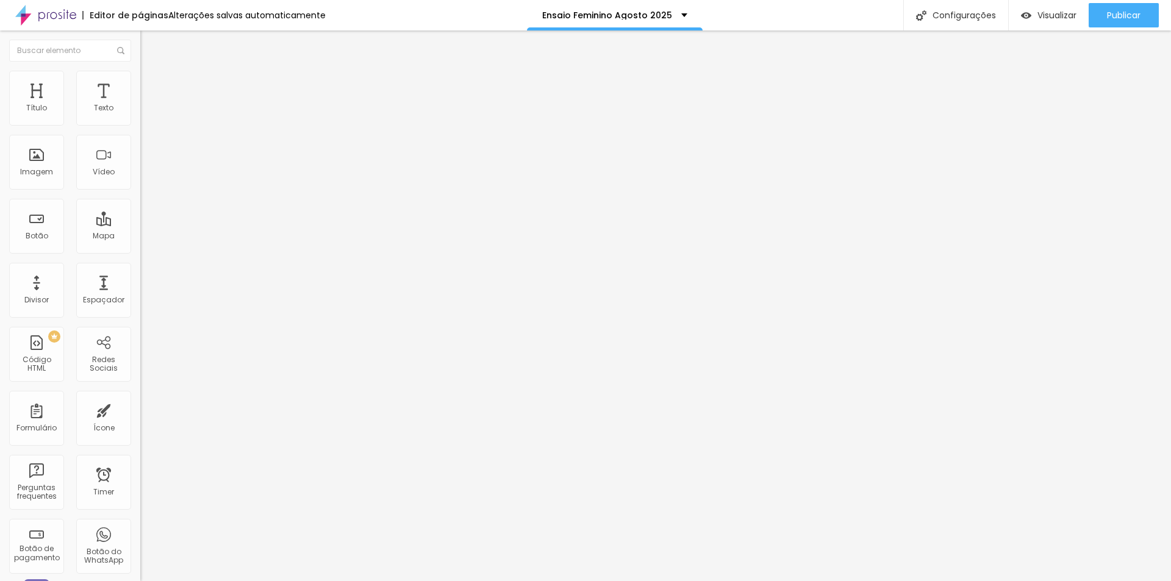
click at [140, 115] on input "<iframe width="483" height="857" src="[URL][DOMAIN_NAME]" title="Ensaio fotográ…" at bounding box center [213, 108] width 146 height 12
paste input "2"
type input "<iframe width="482" height="857" src="[URL][DOMAIN_NAME]" title="Ensaio fotográ…"
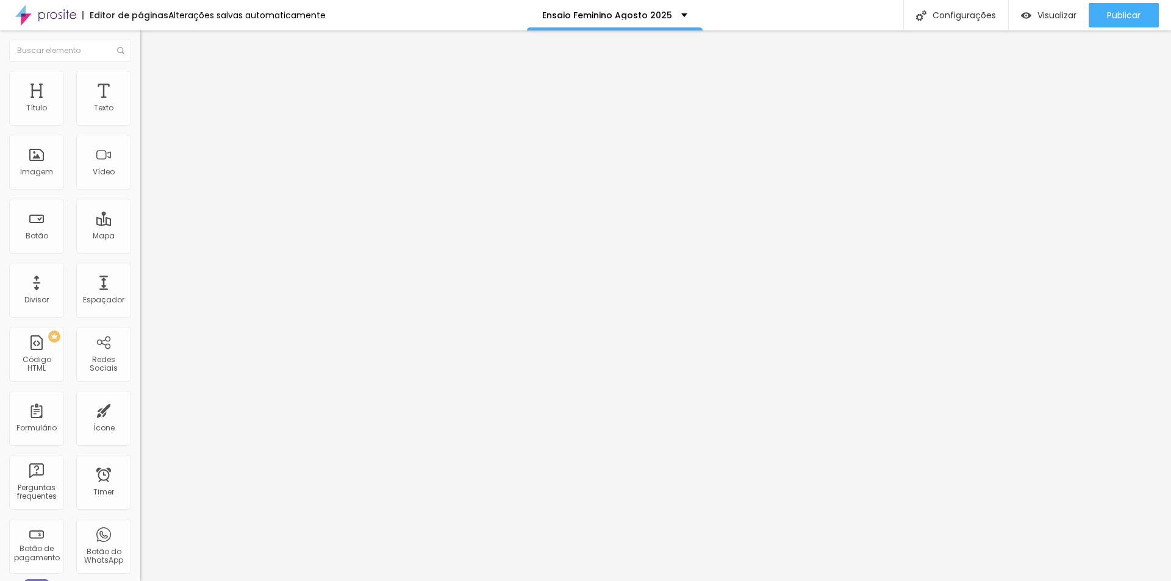
click at [140, 115] on input "text" at bounding box center [213, 108] width 146 height 12
paste input "<iframe width="482" height="857" src="[URL][DOMAIN_NAME]" title="Ensaio fotográ…"
click at [140, 115] on input "<iframe width="482" height="857" src="[URL][DOMAIN_NAME]" title="Ensaio fotográ…" at bounding box center [213, 108] width 146 height 12
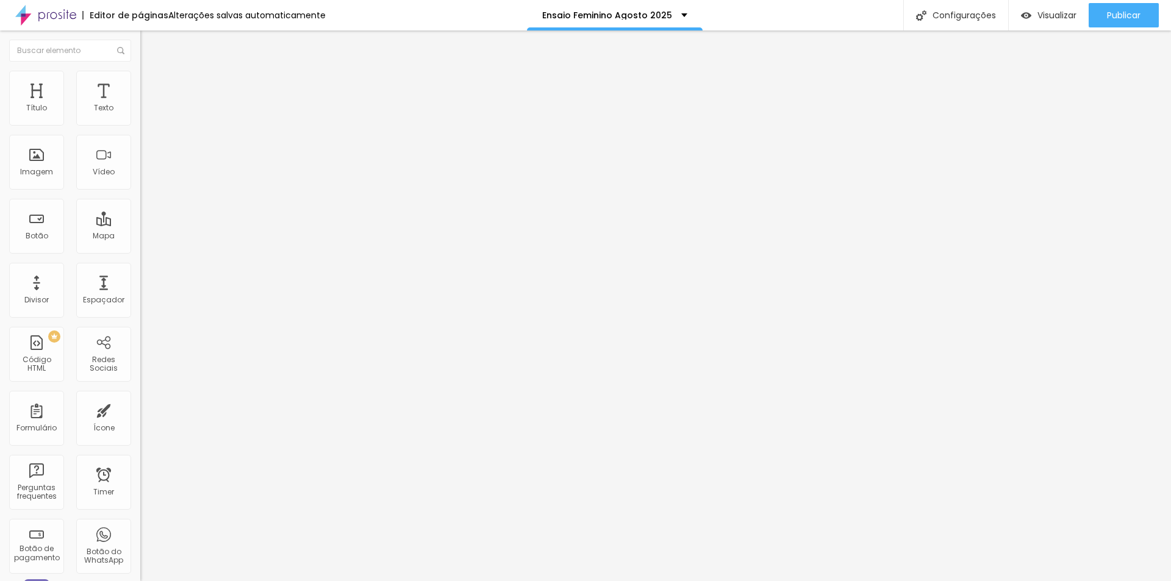
click at [140, 115] on input "<iframe width="482" height="857" src="[URL][DOMAIN_NAME]" title="Ensaio fotográ…" at bounding box center [213, 108] width 146 height 12
paste input "_"
type input "<iframe width="482" height="857" src="[URL][DOMAIN_NAME]" title="_" frameborder…"
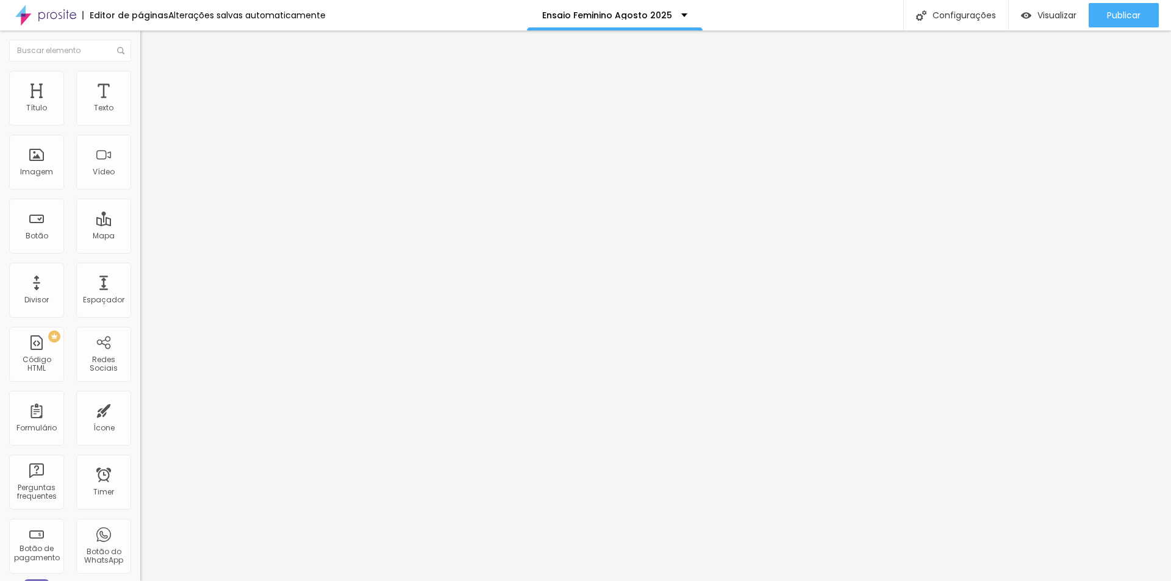
click at [140, 174] on div "Proporção" at bounding box center [210, 170] width 140 height 7
click at [140, 182] on span "4:3 Standard" at bounding box center [164, 177] width 49 height 10
click at [174, 223] on span "9:16" at bounding box center [181, 218] width 14 height 10
click at [1123, 19] on span "Publicar" at bounding box center [1124, 15] width 34 height 10
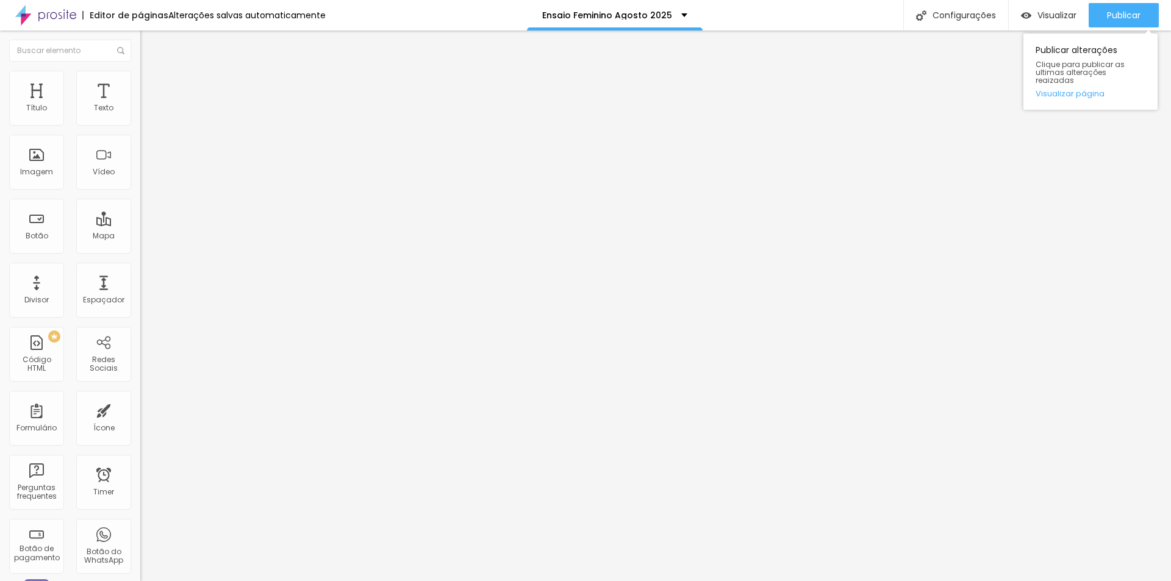
drag, startPoint x: 1121, startPoint y: 18, endPoint x: 1108, endPoint y: 30, distance: 17.7
click at [1121, 19] on span "Publicar" at bounding box center [1124, 15] width 34 height 10
click at [1119, 15] on span "Publicar" at bounding box center [1124, 15] width 34 height 10
drag, startPoint x: 1124, startPoint y: 15, endPoint x: 1110, endPoint y: 10, distance: 14.7
click at [1121, 14] on span "Publicar" at bounding box center [1124, 15] width 34 height 10
